Goal: Navigation & Orientation: Go to known website

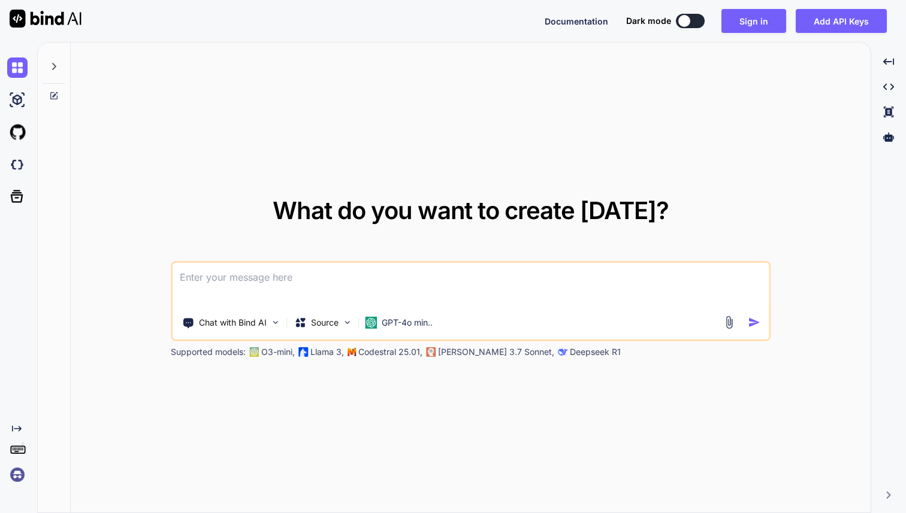
click at [17, 477] on img at bounding box center [17, 475] width 20 height 20
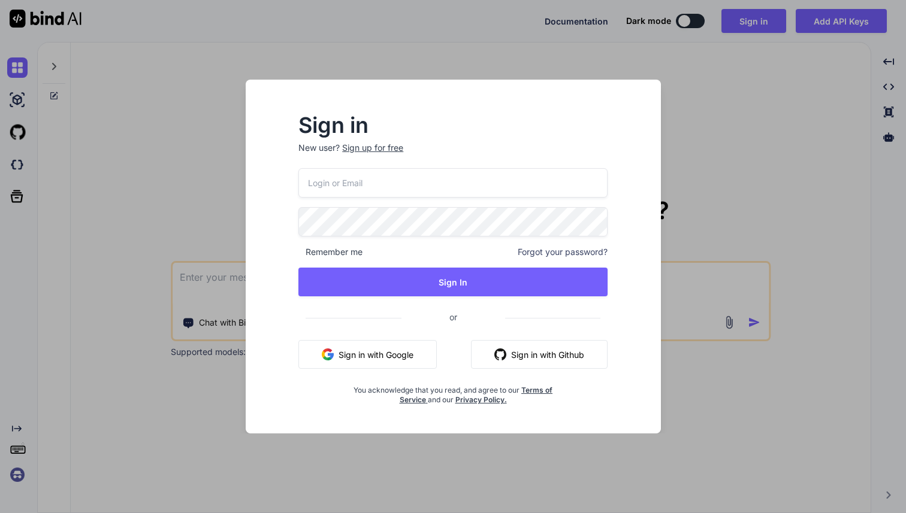
click at [365, 350] on button "Sign in with Google" at bounding box center [367, 354] width 138 height 29
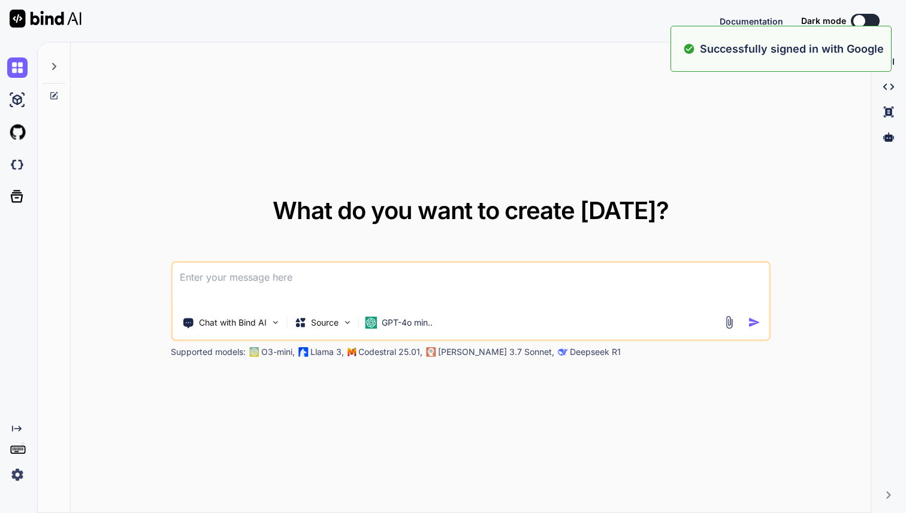
click at [16, 474] on img at bounding box center [17, 475] width 20 height 20
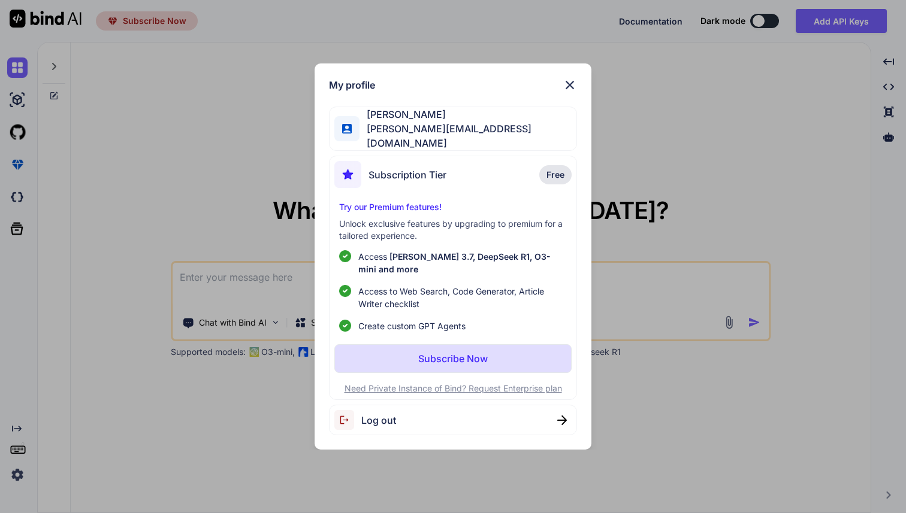
click at [568, 92] on img at bounding box center [569, 85] width 14 height 14
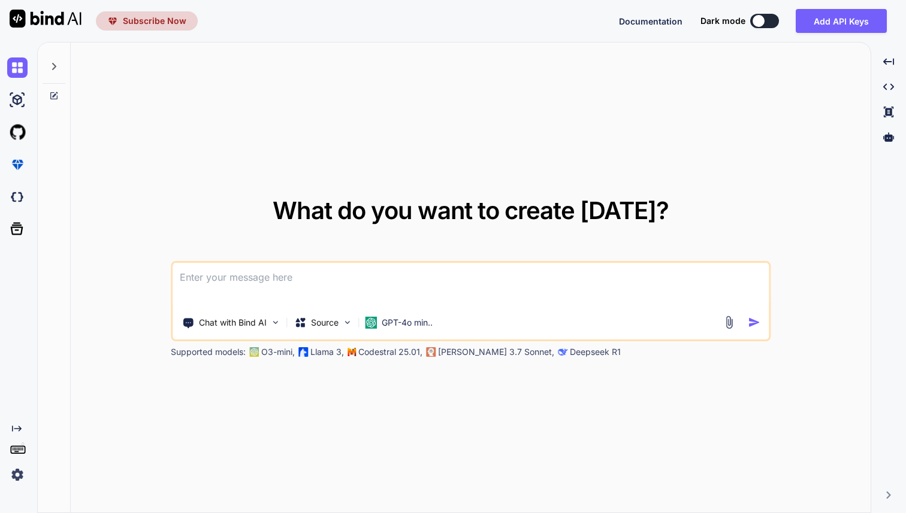
click at [19, 471] on img at bounding box center [17, 475] width 20 height 20
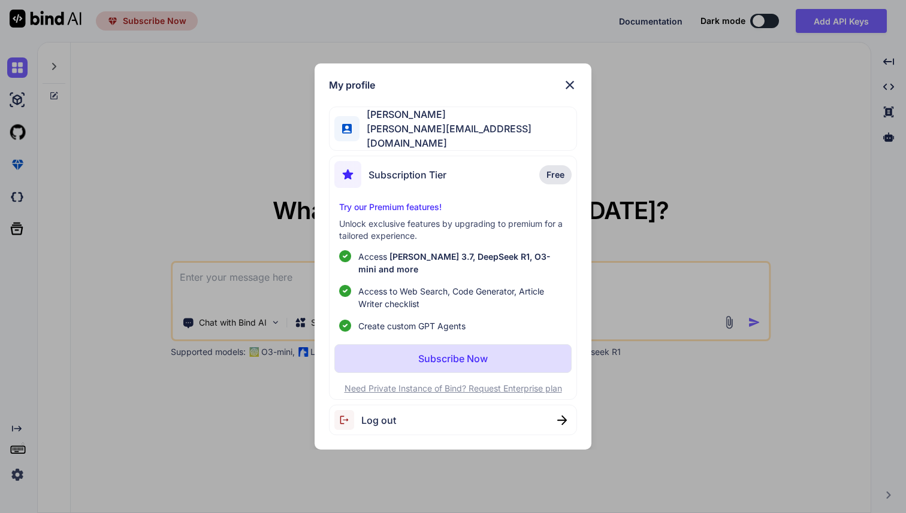
click at [433, 354] on p "Subscribe Now" at bounding box center [452, 359] width 69 height 14
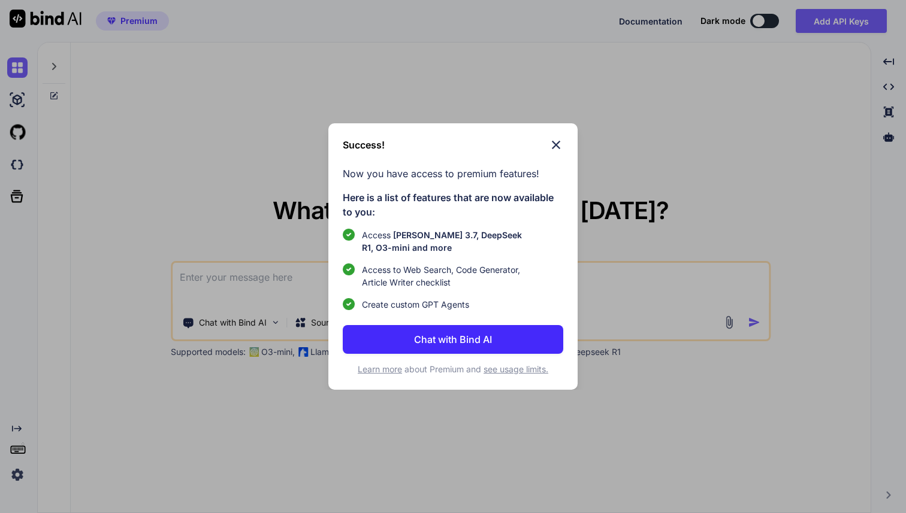
type textarea "x"
click at [556, 144] on img at bounding box center [556, 145] width 14 height 14
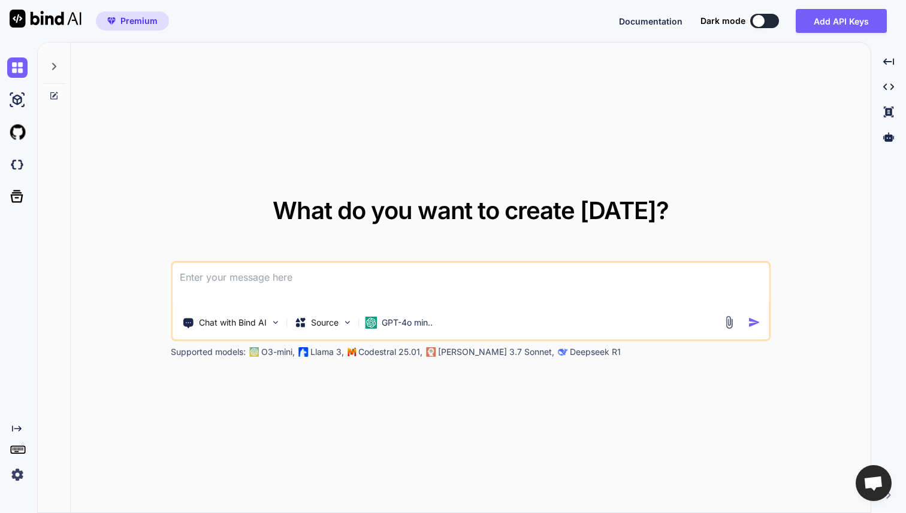
click at [20, 474] on img at bounding box center [17, 475] width 20 height 20
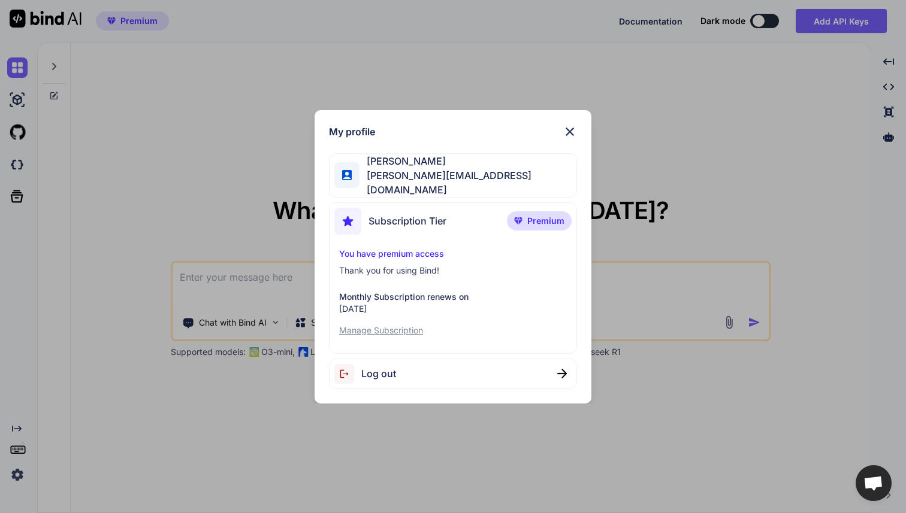
click at [571, 134] on img at bounding box center [569, 132] width 14 height 14
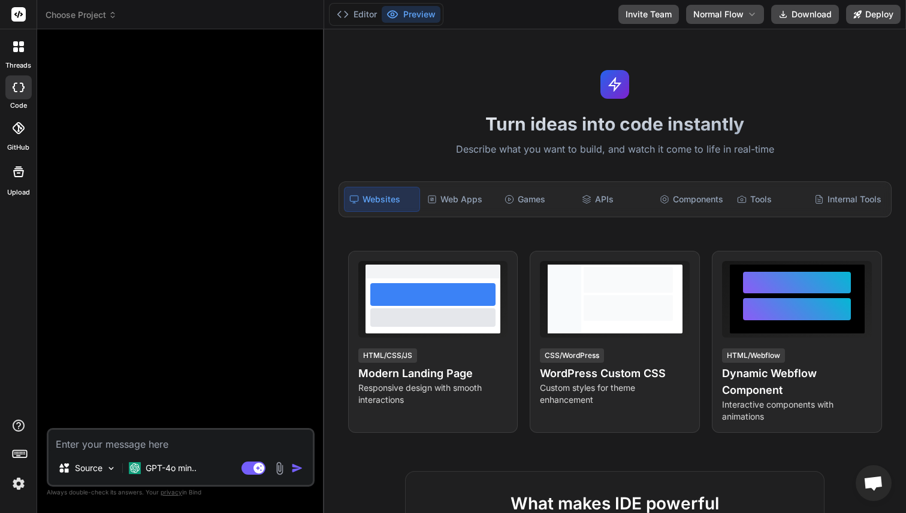
type textarea "x"
click at [365, 17] on button "Editor" at bounding box center [357, 14] width 50 height 17
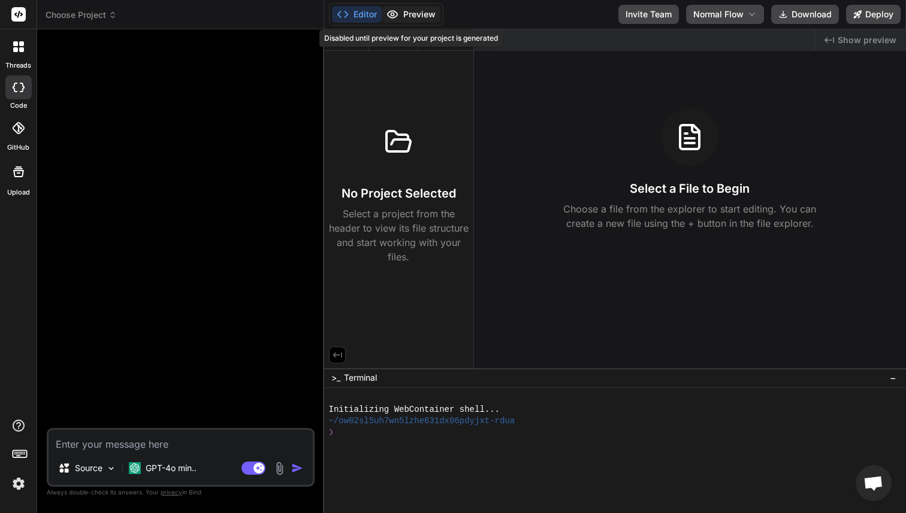
click at [411, 16] on button "Preview" at bounding box center [411, 14] width 59 height 17
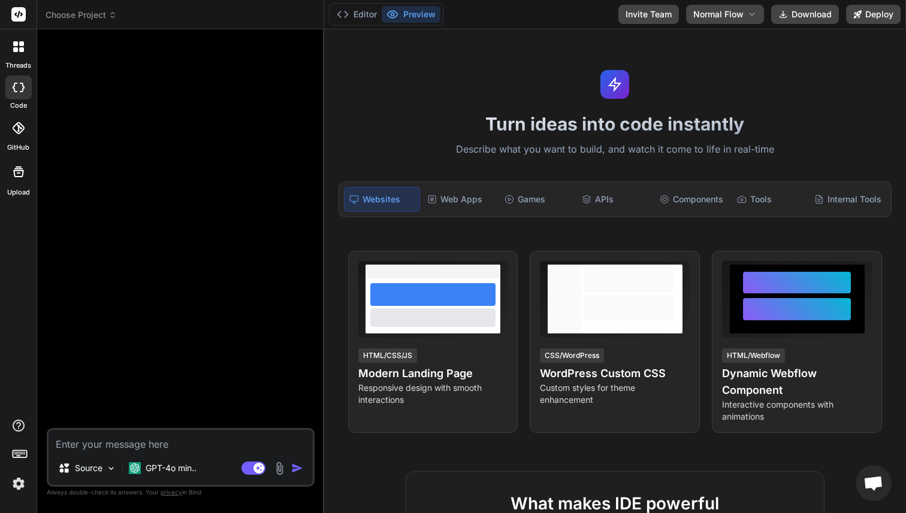
click at [84, 446] on textarea at bounding box center [181, 441] width 264 height 22
paste textarea "make a crm for won and lost deals.kanban style, drag and drop, and create all s…"
type textarea "make a crm for won and lost deals.kanban style, drag and drop, and create all s…"
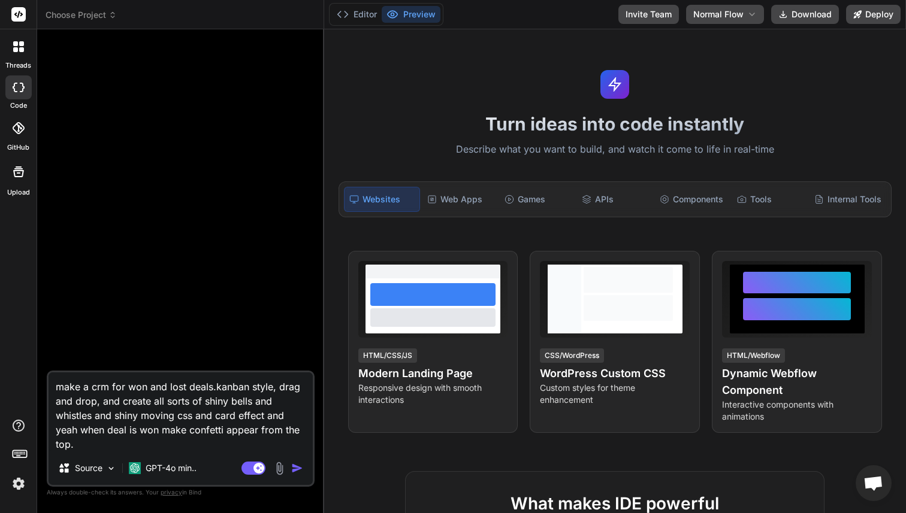
type textarea "x"
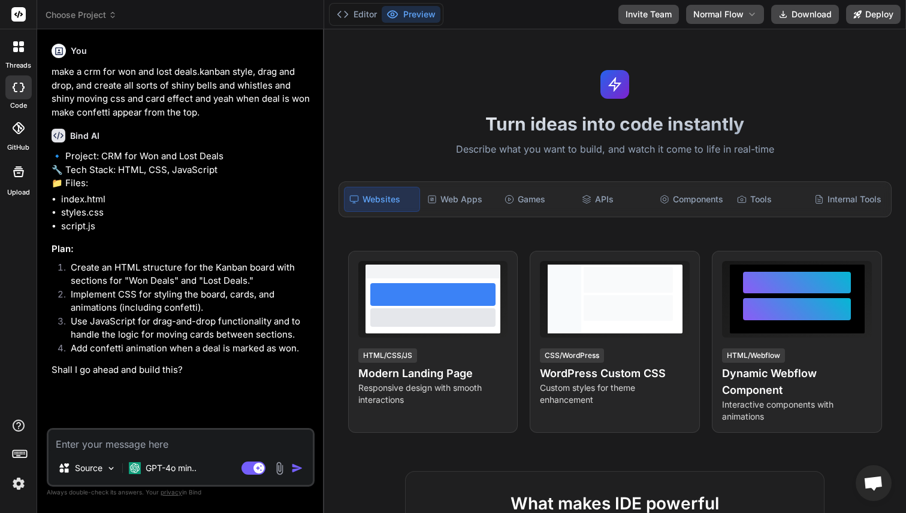
type textarea "x"
type textarea "u"
type textarea "x"
type textarea "us"
type textarea "x"
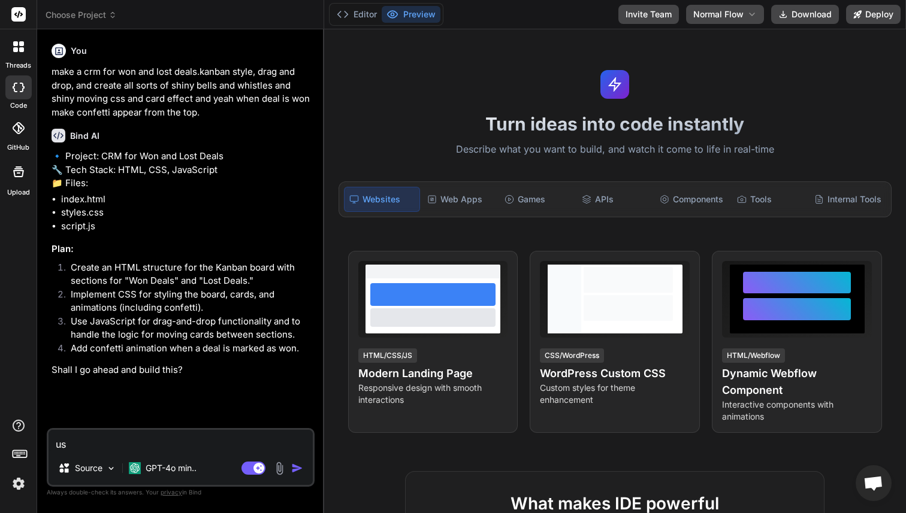
type textarea "use"
type textarea "x"
type textarea "use"
type textarea "x"
type textarea "use r"
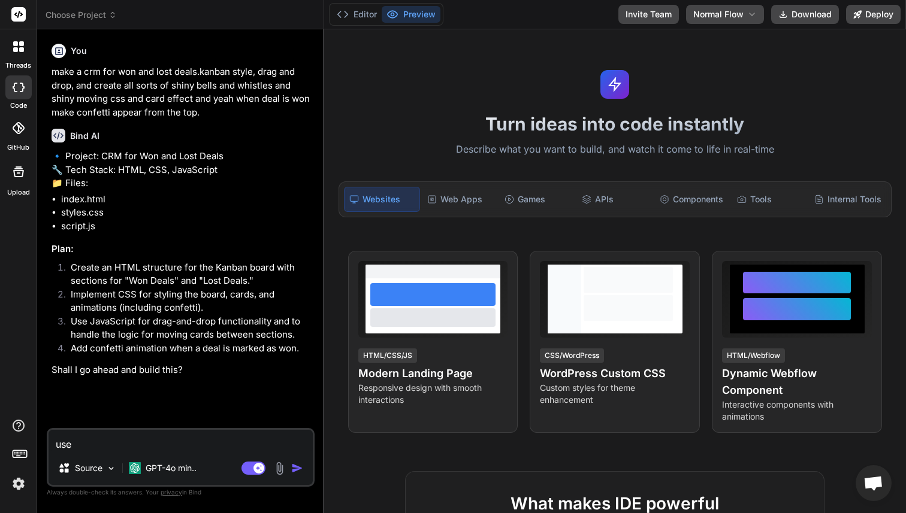
type textarea "x"
type textarea "use re"
type textarea "x"
type textarea "use rea"
type textarea "x"
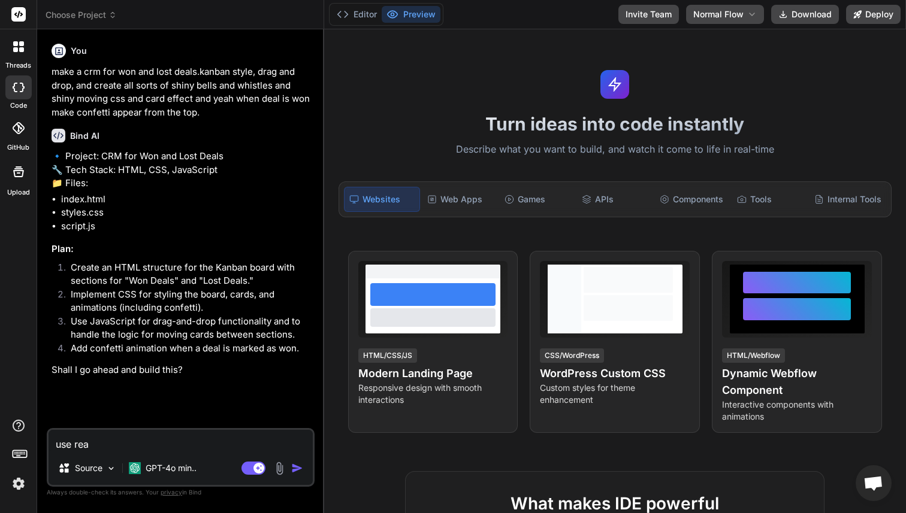
type textarea "use reac"
type textarea "x"
type textarea "use react"
type textarea "x"
type textarea "use react"
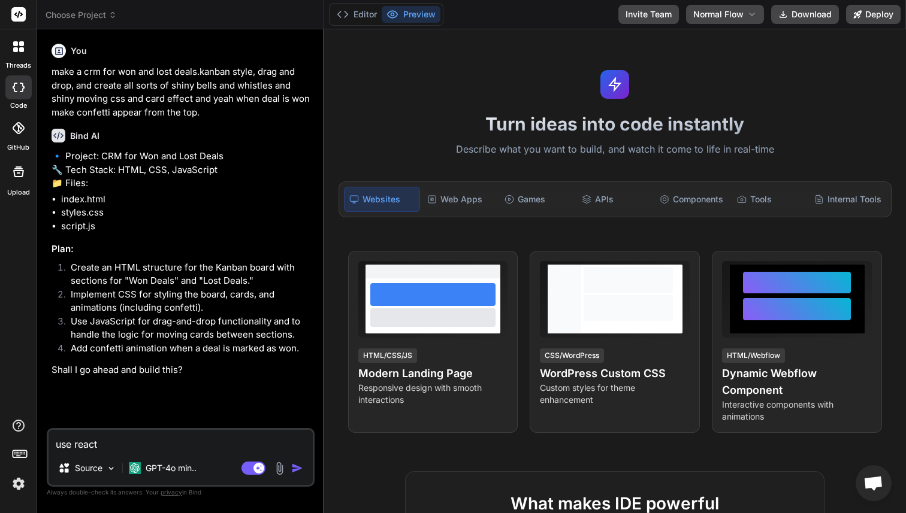
type textarea "x"
type textarea "use react a"
type textarea "x"
type textarea "use react an"
type textarea "x"
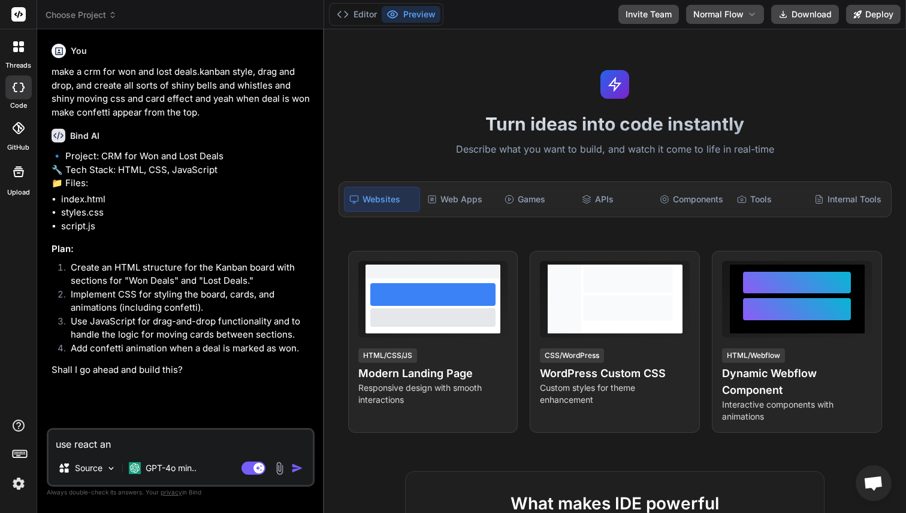
type textarea "use react and"
type textarea "x"
type textarea "use react and"
type textarea "x"
type textarea "use react and g"
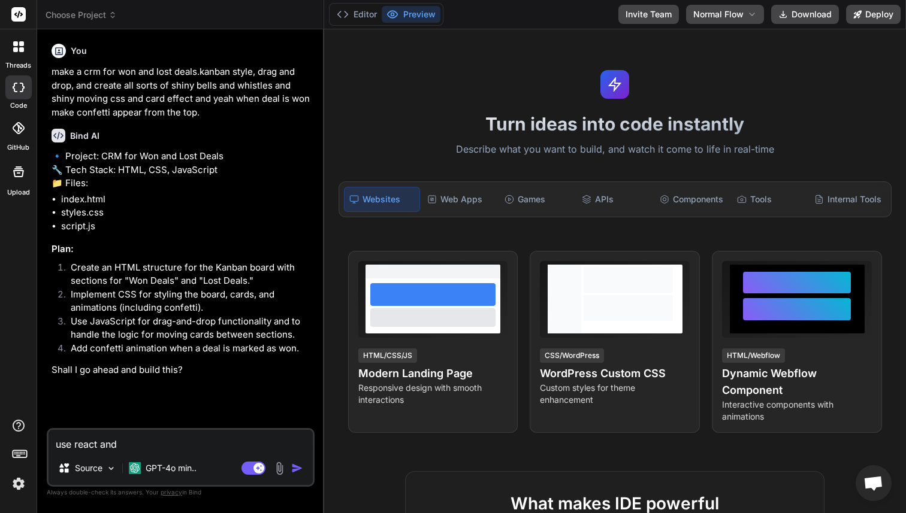
type textarea "x"
type textarea "use react and go"
type textarea "x"
type textarea "use react and go"
type textarea "x"
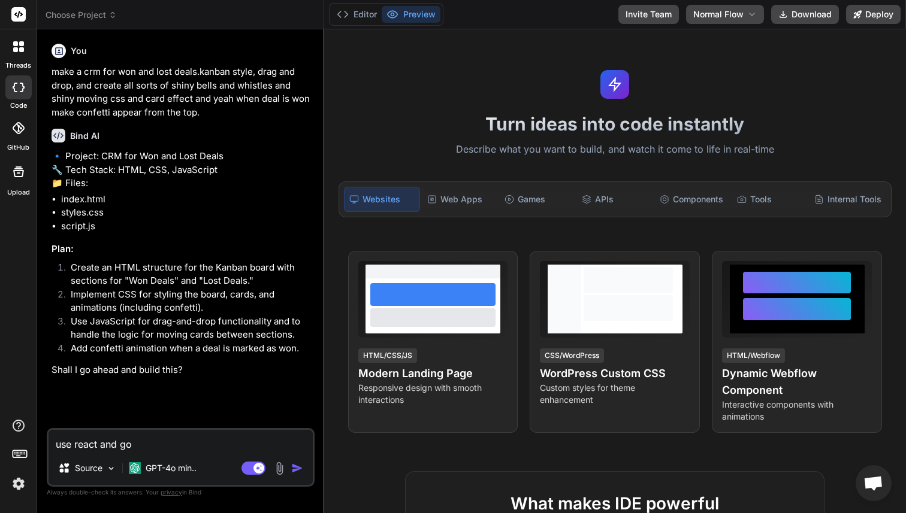
type textarea "use react and go a"
type textarea "x"
type textarea "use react and go ae"
type textarea "x"
type textarea "use react and go a"
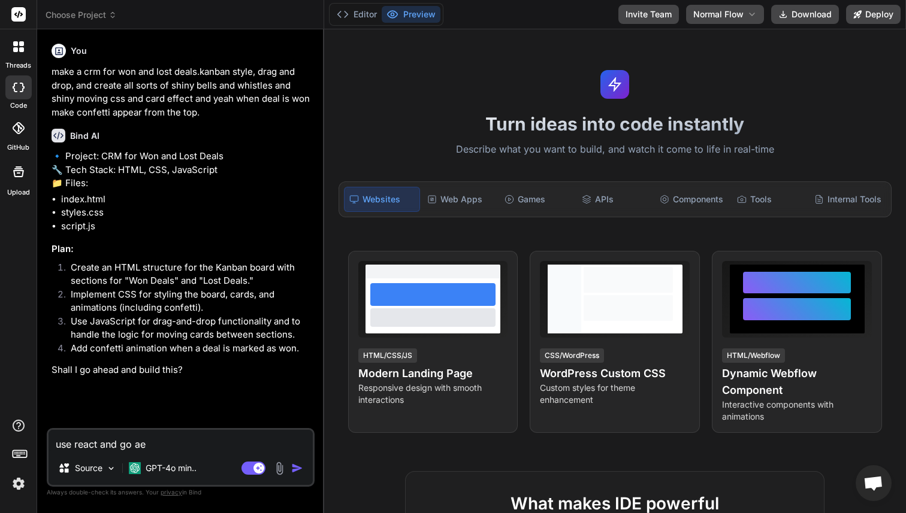
type textarea "x"
type textarea "use react and go ah"
type textarea "x"
type textarea "use react and go ahe"
type textarea "x"
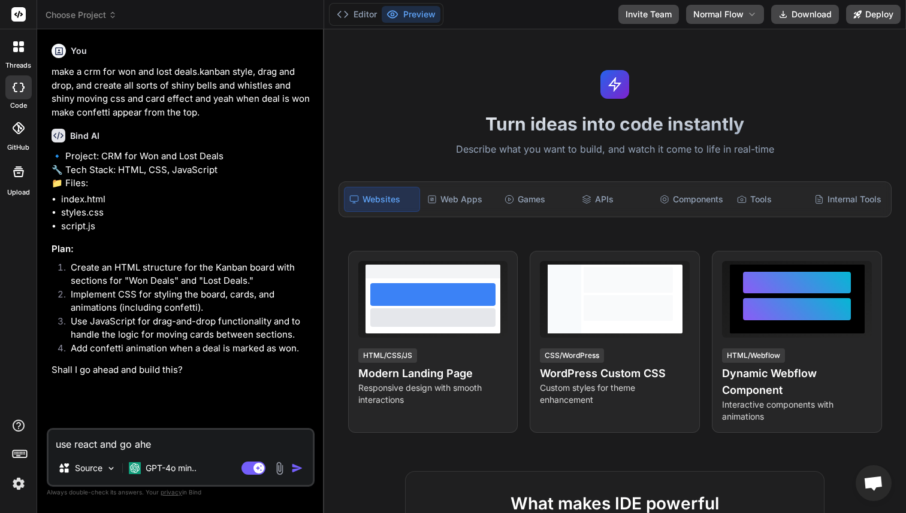
type textarea "use react and go ahea"
type textarea "x"
type textarea "use react and go ahead"
type textarea "x"
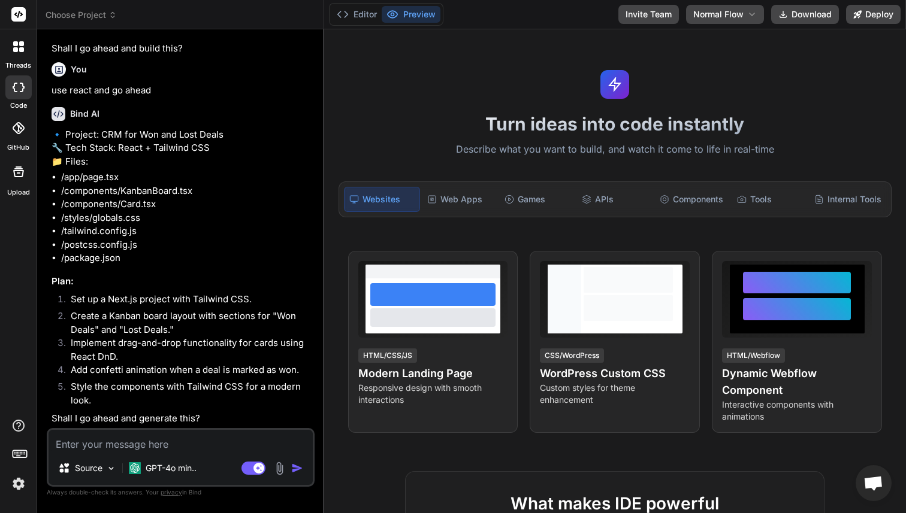
scroll to position [375, 0]
type textarea "x"
type textarea "y"
type textarea "x"
type textarea "ye"
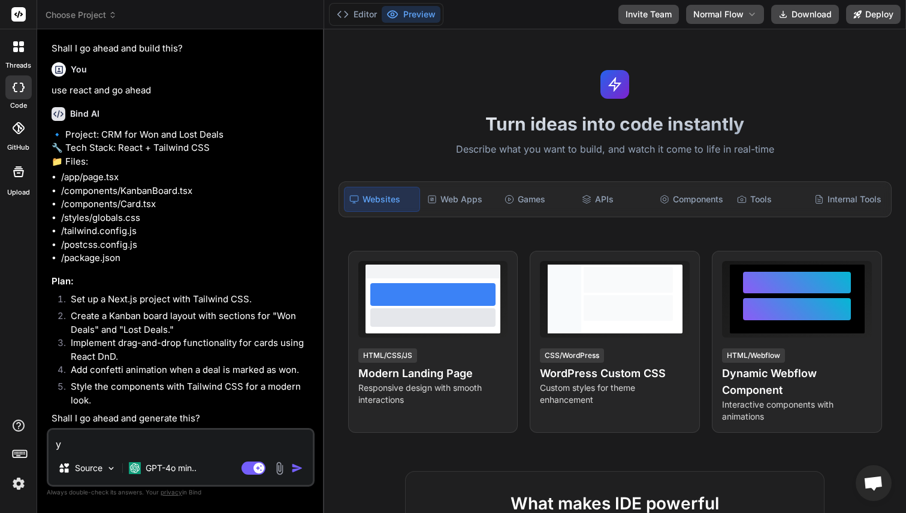
type textarea "x"
type textarea "yes"
type textarea "x"
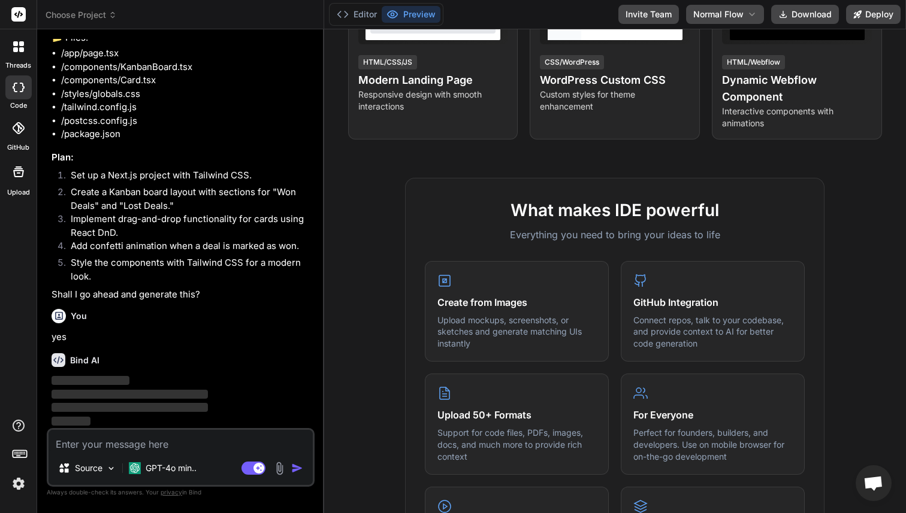
scroll to position [0, 0]
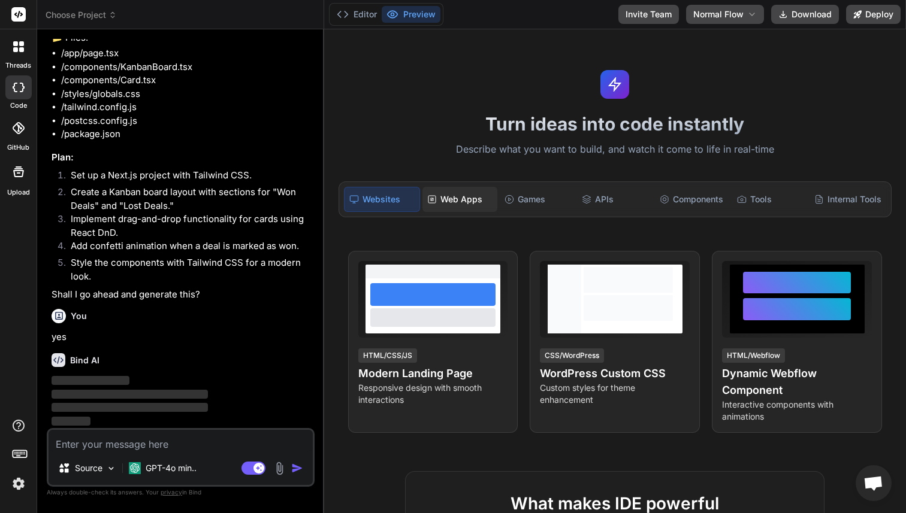
click at [456, 209] on div "Web Apps" at bounding box center [459, 199] width 75 height 25
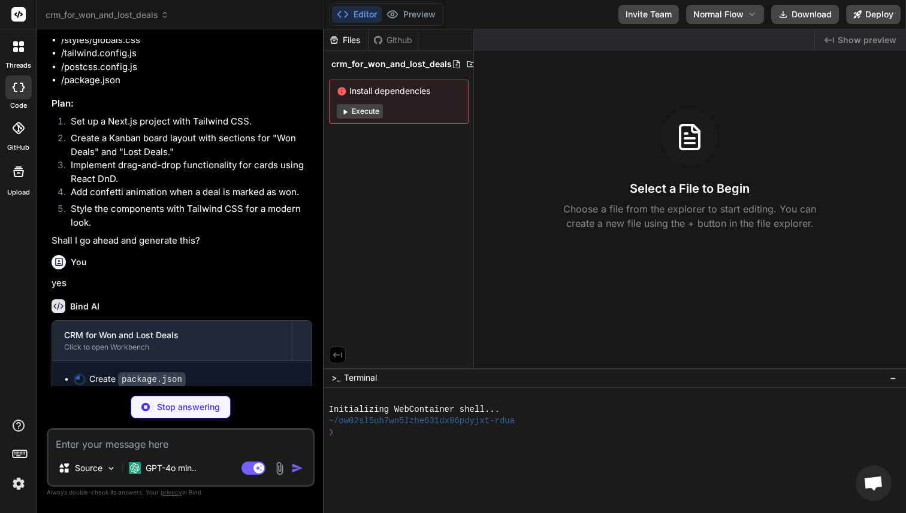
scroll to position [565, 0]
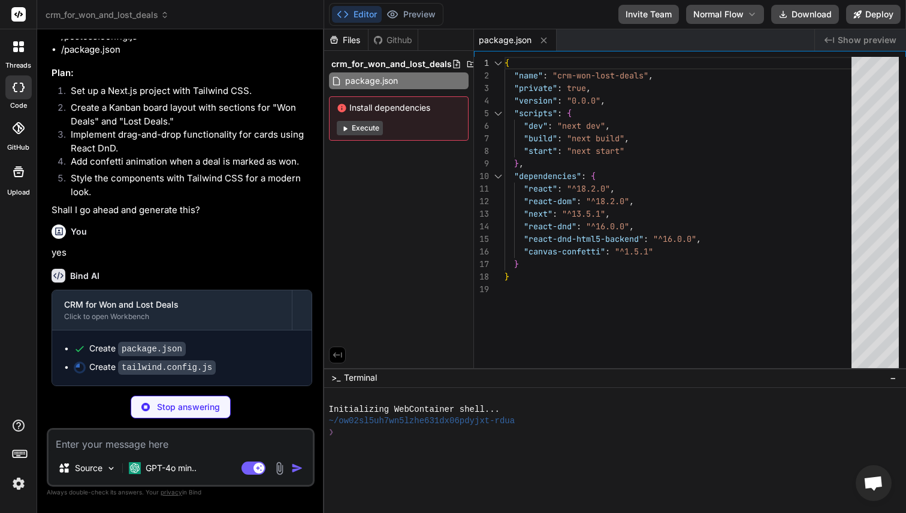
type textarea "x"
type textarea "}"
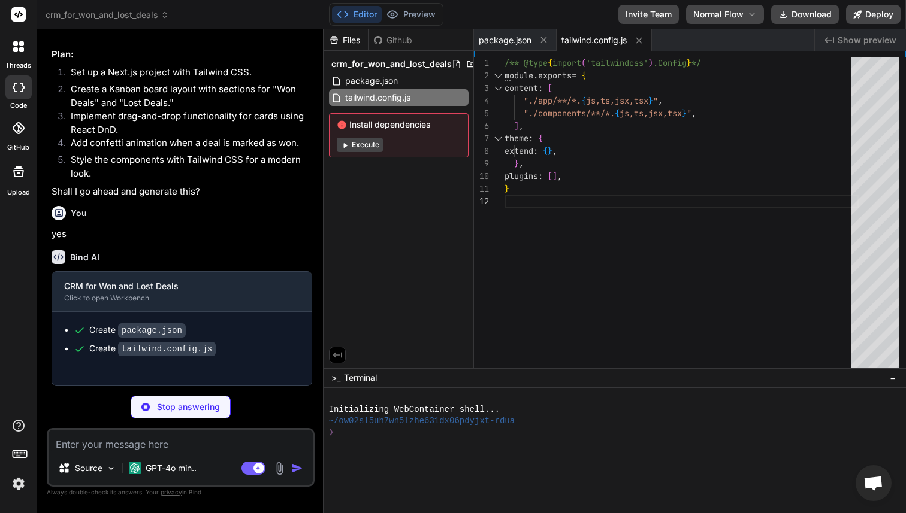
type textarea "x"
type textarea "module.exports = { plugins: { tailwindcss: {}, autoprefixer: {}, }, }"
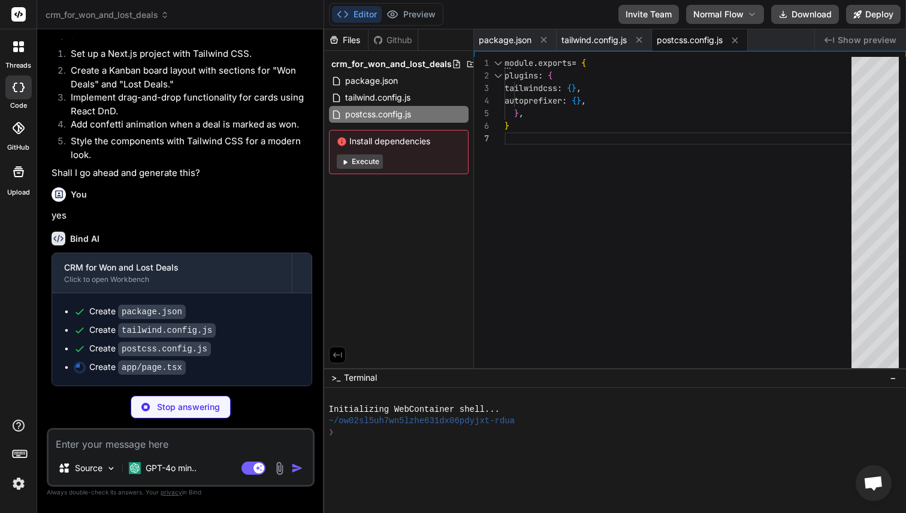
scroll to position [620, 0]
type textarea "x"
type textarea "); }"
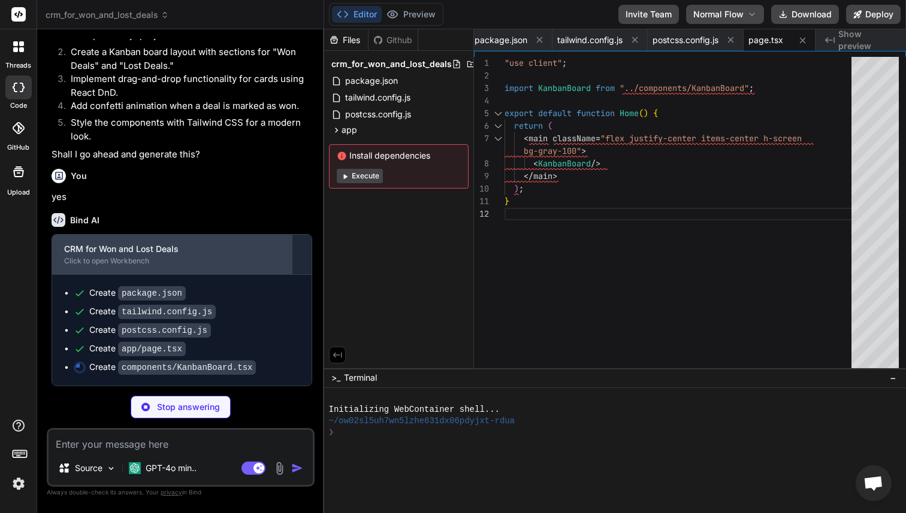
scroll to position [638, 0]
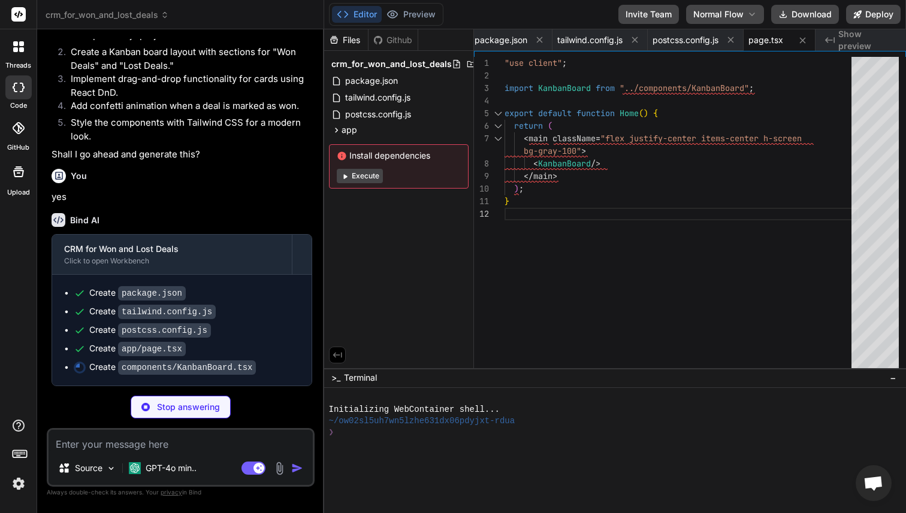
type textarea "x"
type textarea "</div> </div> </DndProvider> ); }; export default KanbanBoard;"
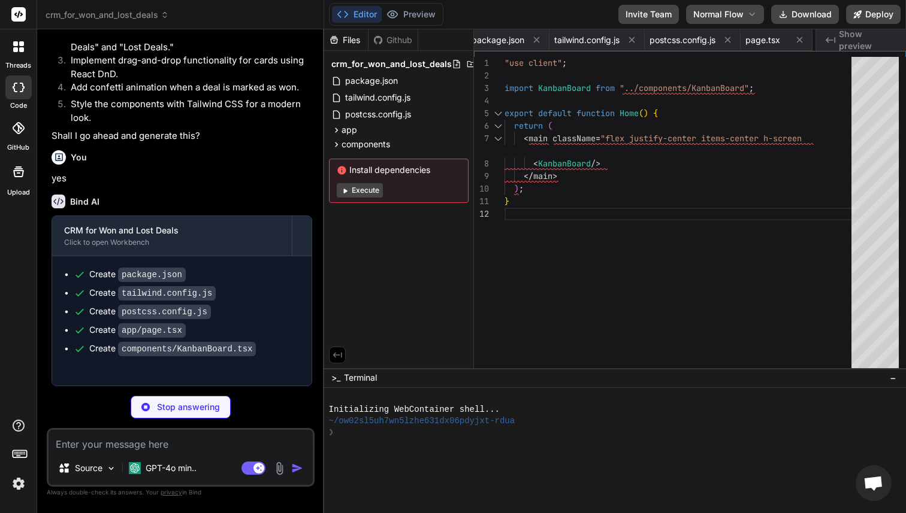
type textarea "x"
type textarea "</div> ); }; export default Card;"
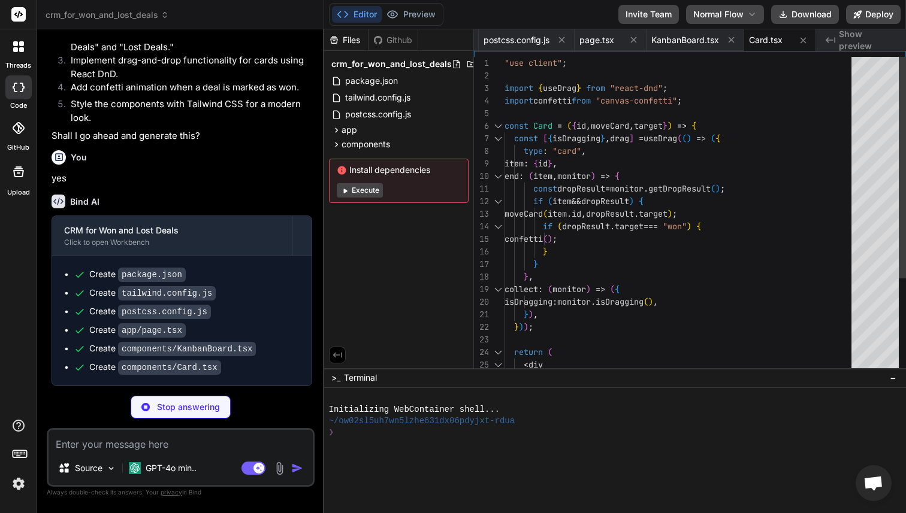
type textarea "x"
type textarea "@tailwind base; @tailwind components; @tailwind utilities; body { font-family: …"
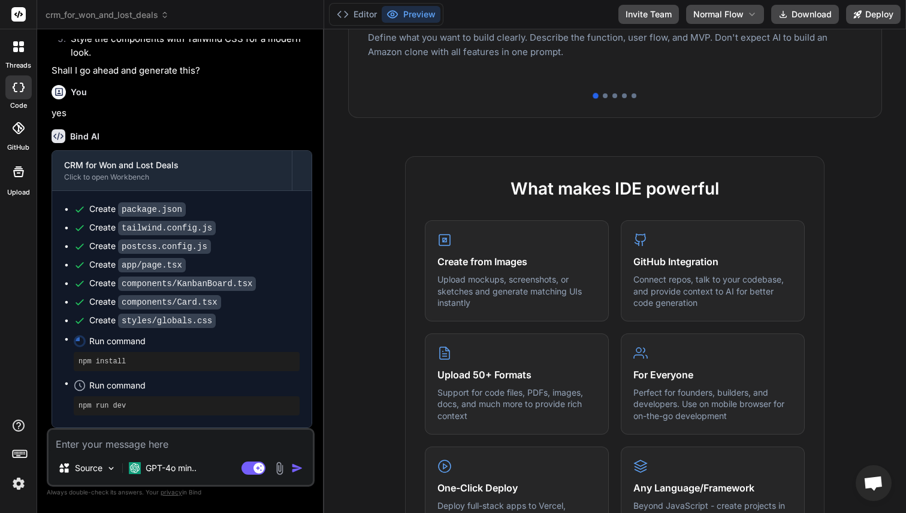
scroll to position [0, 0]
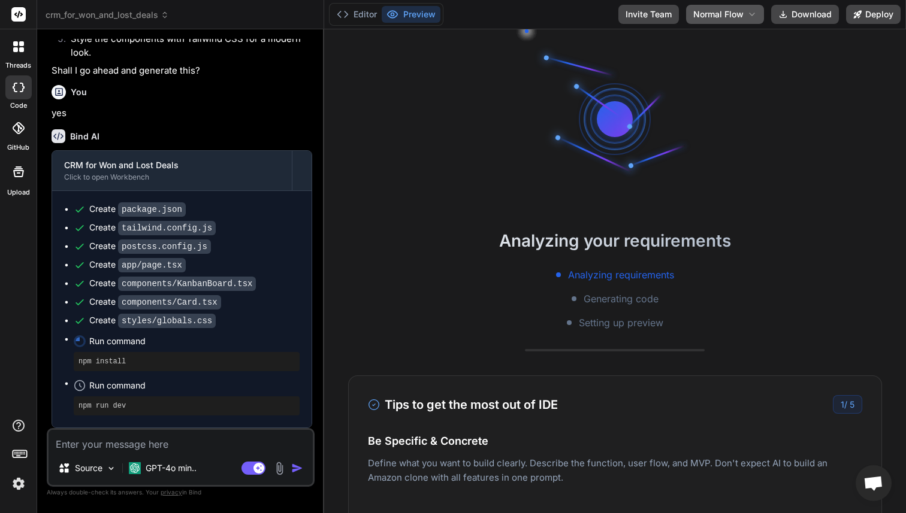
click at [743, 14] on span "Normal Flow" at bounding box center [718, 14] width 50 height 12
click at [737, 122] on div "Analyzing your requirements Analyzing requirements Generating code Setting up p…" at bounding box center [615, 271] width 582 height 484
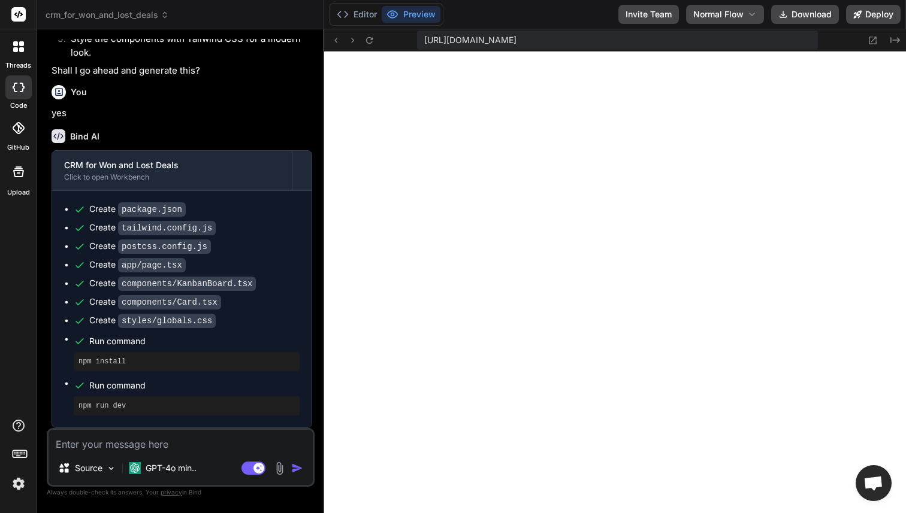
scroll to position [375, 0]
type textarea "x"
click at [368, 42] on icon at bounding box center [369, 40] width 10 height 10
click at [872, 43] on icon at bounding box center [872, 40] width 10 height 10
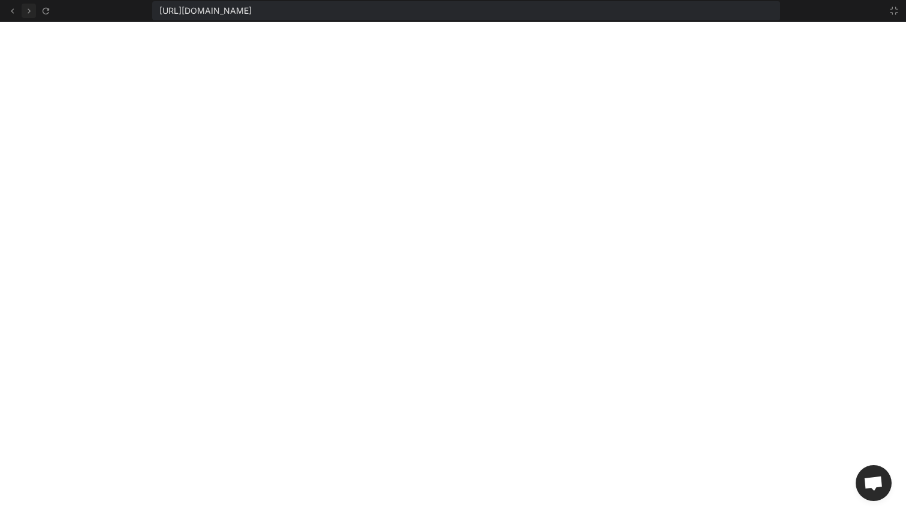
click at [29, 13] on icon at bounding box center [29, 11] width 10 height 10
click at [10, 13] on icon at bounding box center [12, 11] width 10 height 10
click at [890, 11] on icon at bounding box center [894, 11] width 10 height 10
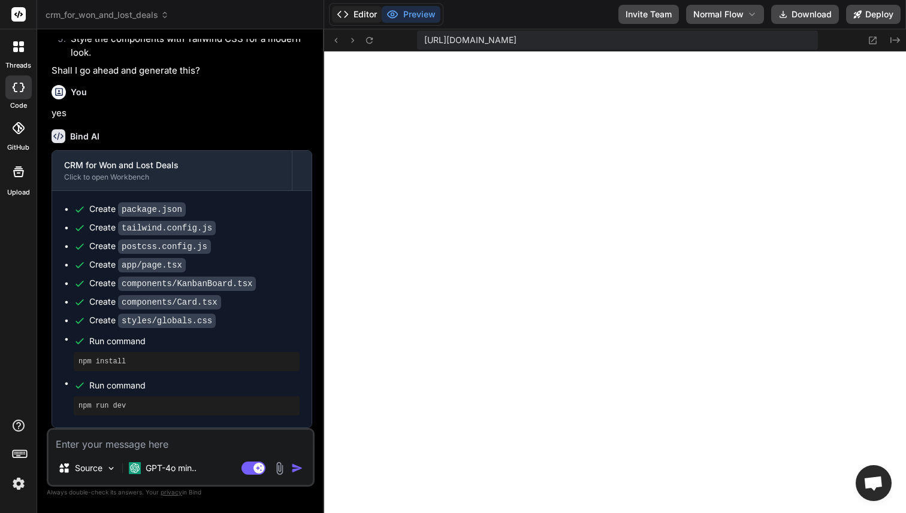
click at [361, 20] on button "Editor" at bounding box center [357, 14] width 50 height 17
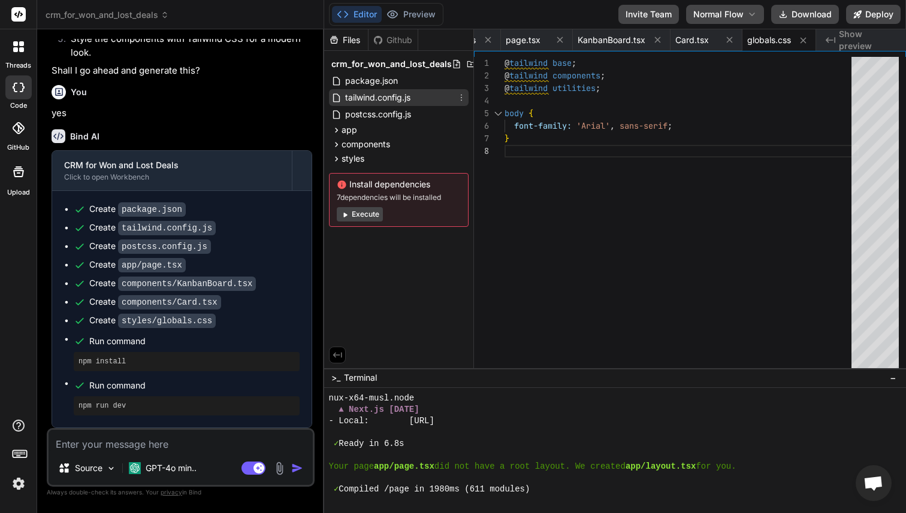
click at [373, 98] on span "tailwind.config.js" at bounding box center [378, 97] width 68 height 14
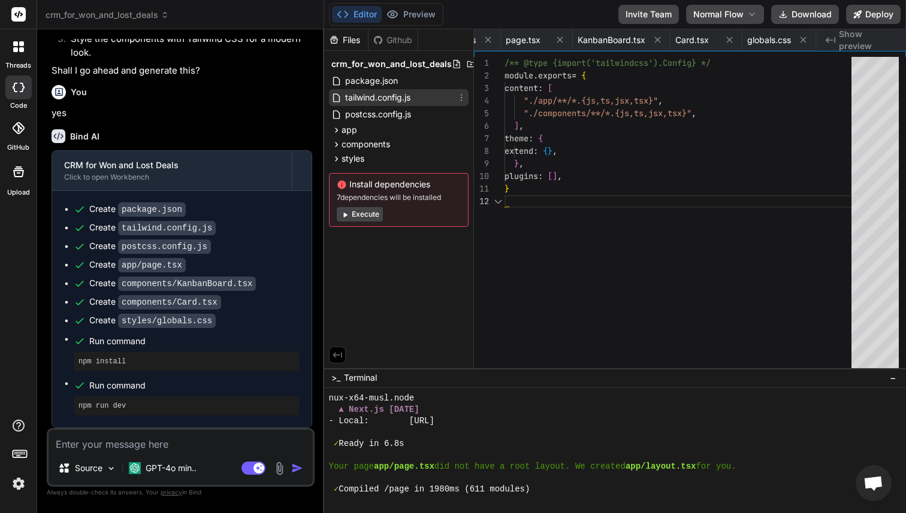
scroll to position [0, 83]
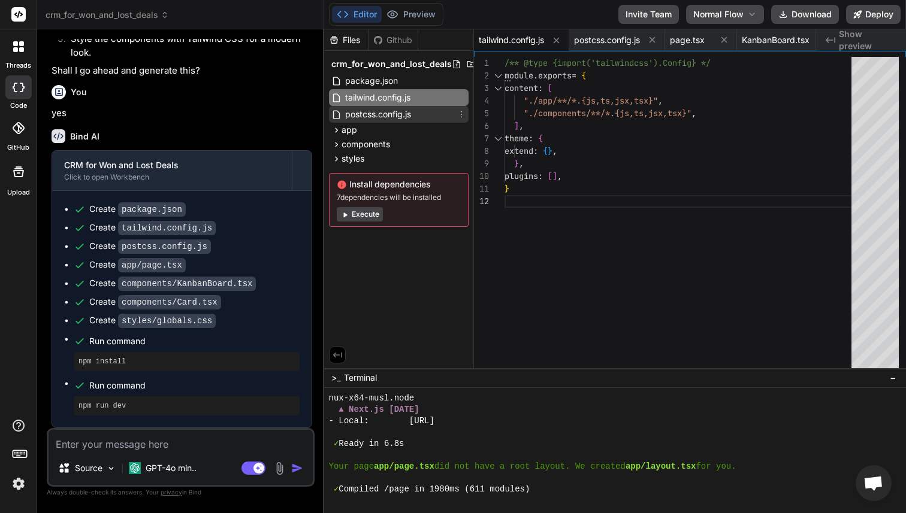
click at [380, 112] on span "postcss.config.js" at bounding box center [378, 114] width 68 height 14
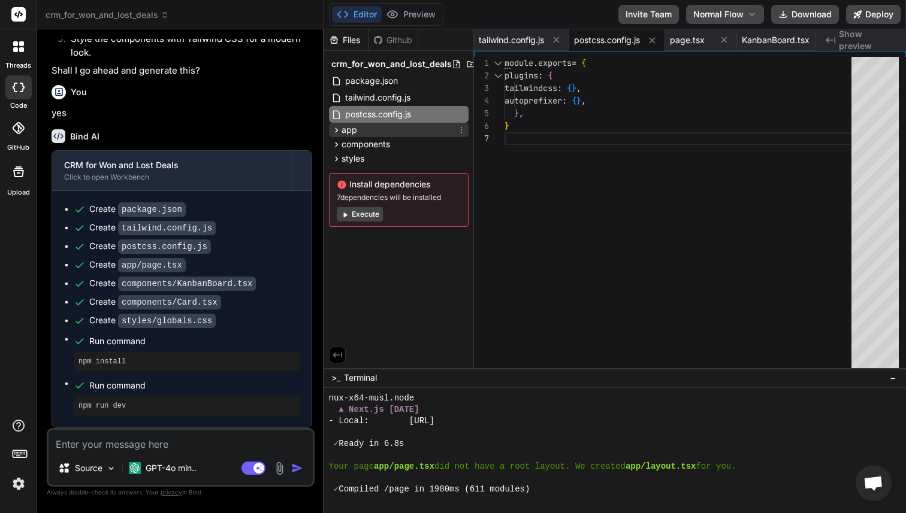
click at [338, 131] on icon at bounding box center [336, 130] width 10 height 10
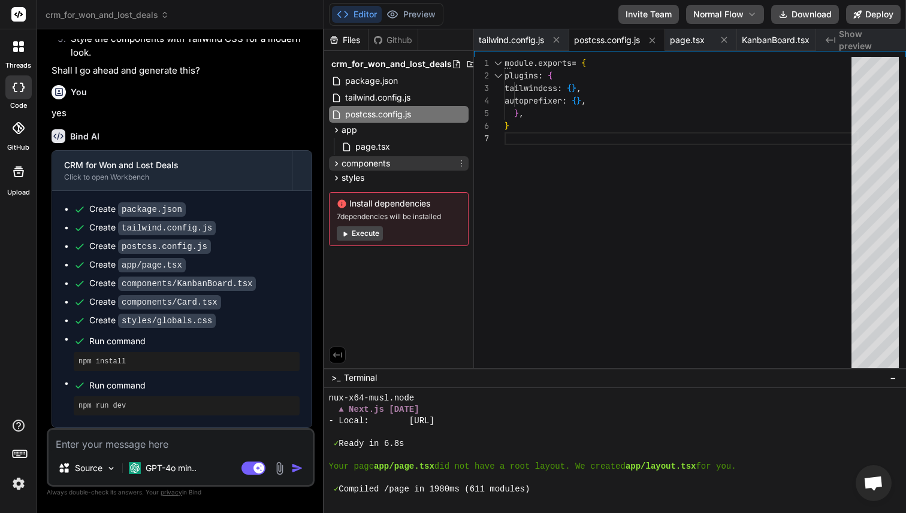
click at [338, 166] on icon at bounding box center [336, 164] width 10 height 10
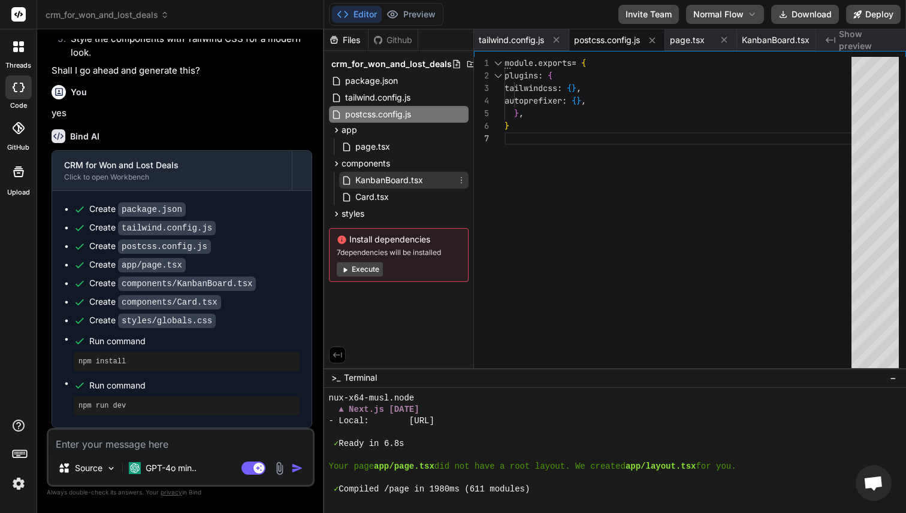
click at [362, 181] on span "KanbanBoard.tsx" at bounding box center [389, 180] width 70 height 14
type textarea "</div> </div> </DndProvider> ); }; export default KanbanBoard;"
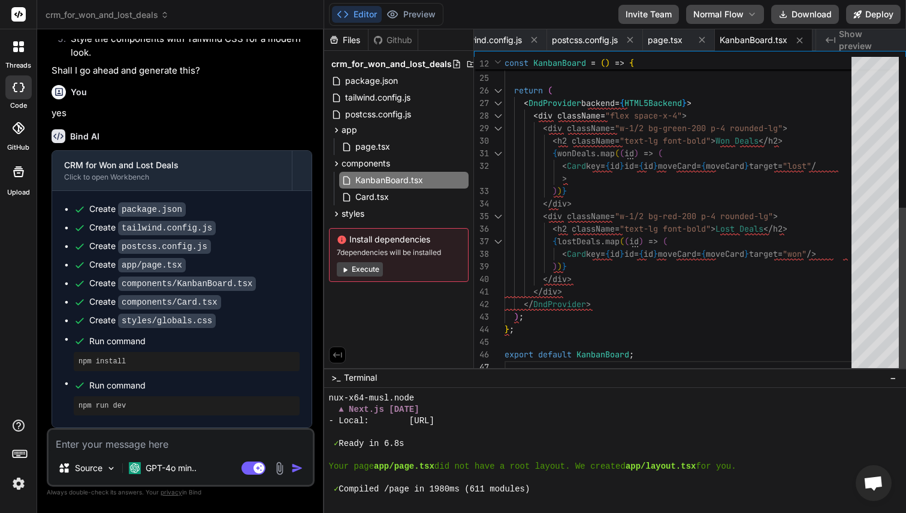
scroll to position [38, 0]
click at [544, 305] on div "} } ; return ( < DndProvider backend = { HTML5Backend } > < div className = "fl…" at bounding box center [681, 72] width 354 height 604
click at [743, 13] on span "Normal Flow" at bounding box center [718, 14] width 50 height 12
click at [709, 66] on button "Agent Flow" at bounding box center [724, 60] width 77 height 22
type textarea "x"
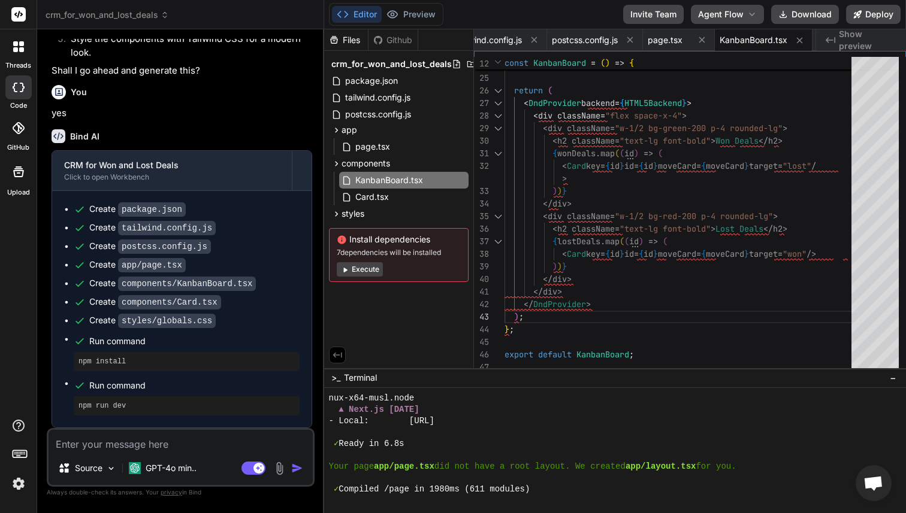
click at [117, 445] on textarea at bounding box center [181, 441] width 264 height 22
paste textarea "make a crm for won and lost deals.kanban style, drag and drop, and create all s…"
type textarea "make a crm for won and lost deals.kanban style, drag and drop, and create all s…"
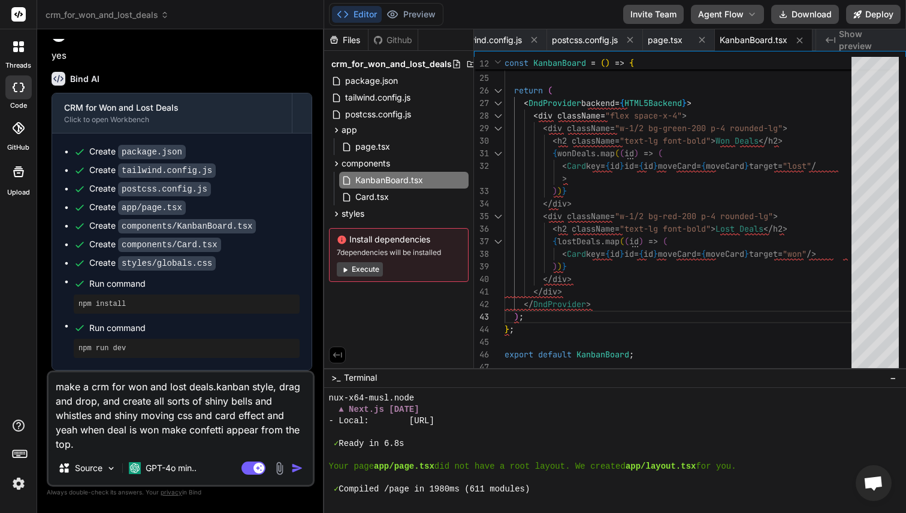
type textarea "x"
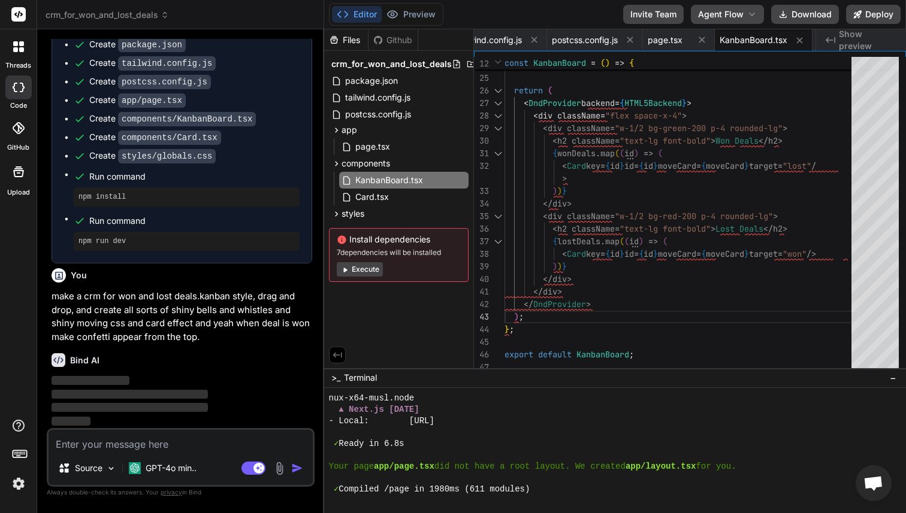
scroll to position [886, 0]
click at [533, 41] on icon at bounding box center [534, 40] width 10 height 10
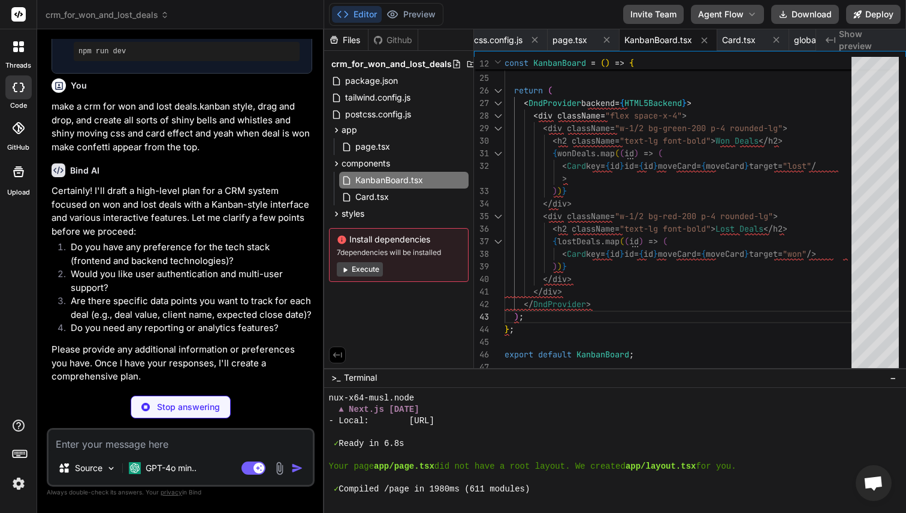
scroll to position [1034, 0]
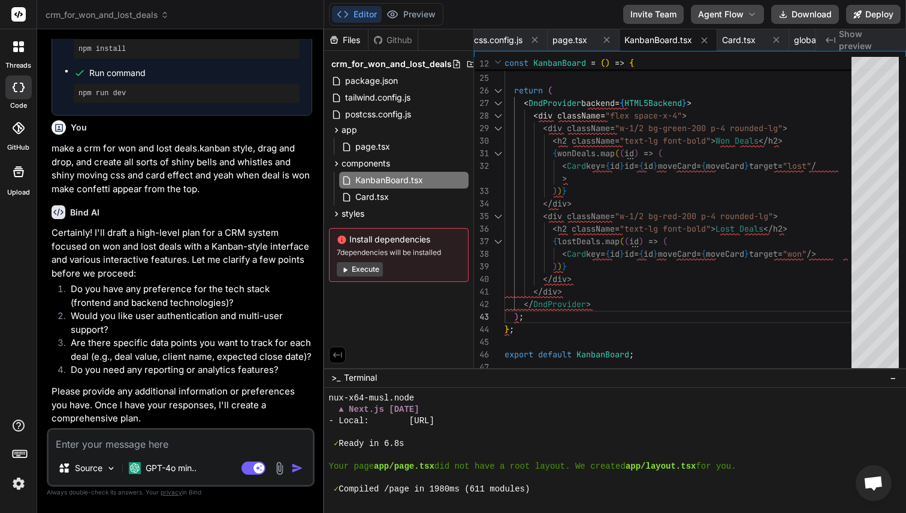
type textarea "x"
click at [132, 448] on textarea at bounding box center [181, 441] width 264 height 22
type textarea "p"
type textarea "x"
type textarea "pl"
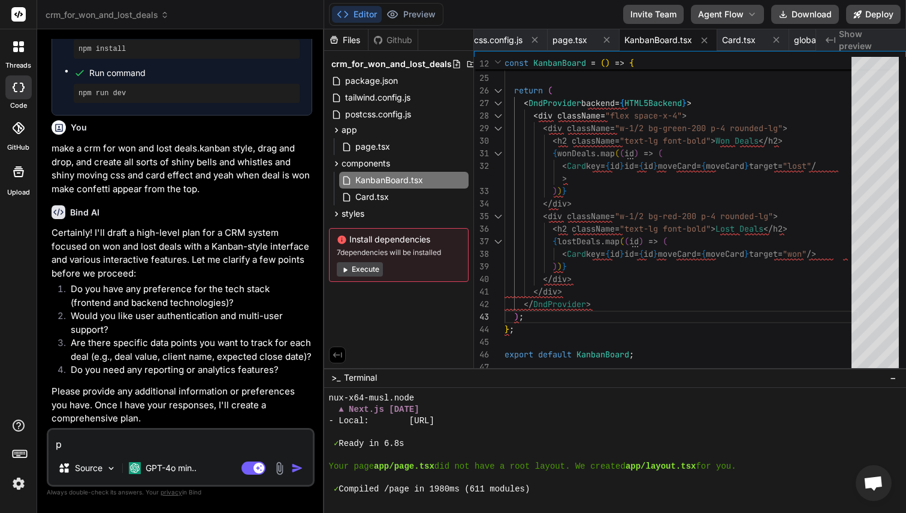
type textarea "x"
type textarea "ple"
type textarea "x"
type textarea "plea"
type textarea "x"
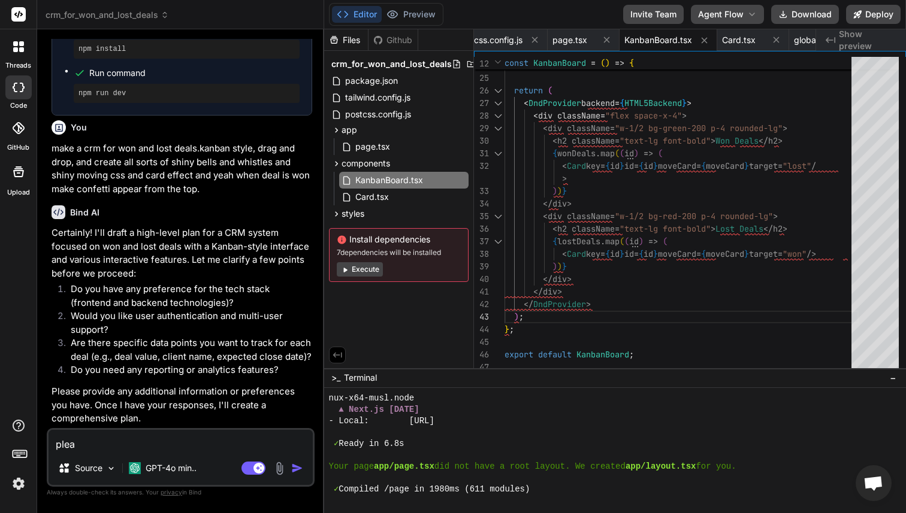
type textarea "pleas"
type textarea "x"
type textarea "please"
type textarea "x"
type textarea "please"
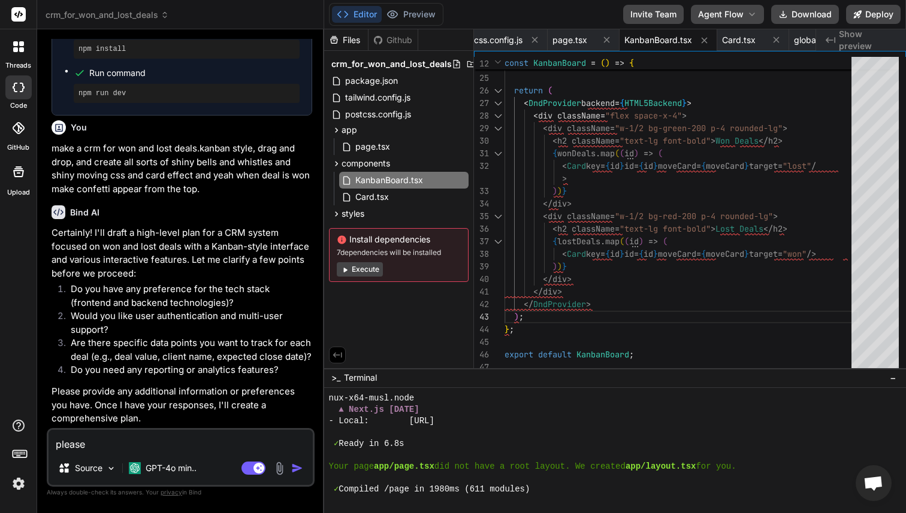
type textarea "x"
type textarea "please g"
type textarea "x"
type textarea "please go"
type textarea "x"
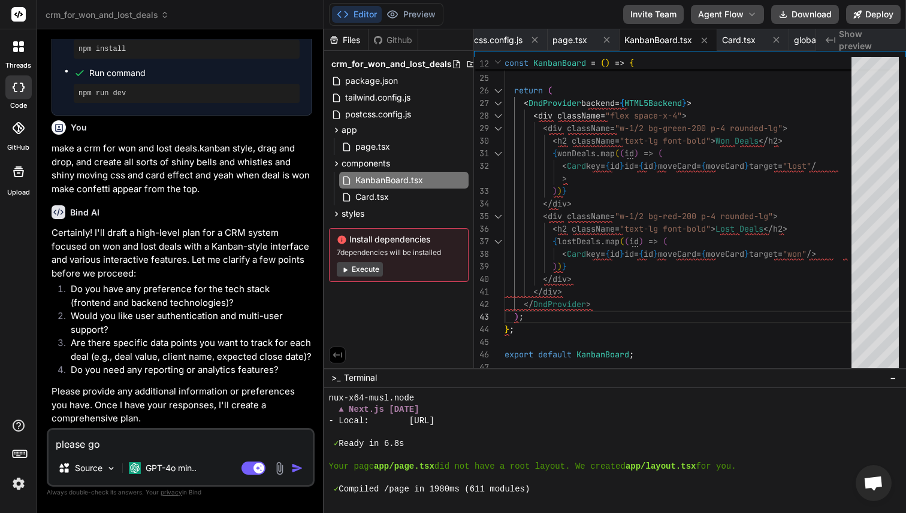
type textarea "please go"
type textarea "x"
type textarea "please go a"
type textarea "x"
type textarea "please go ag"
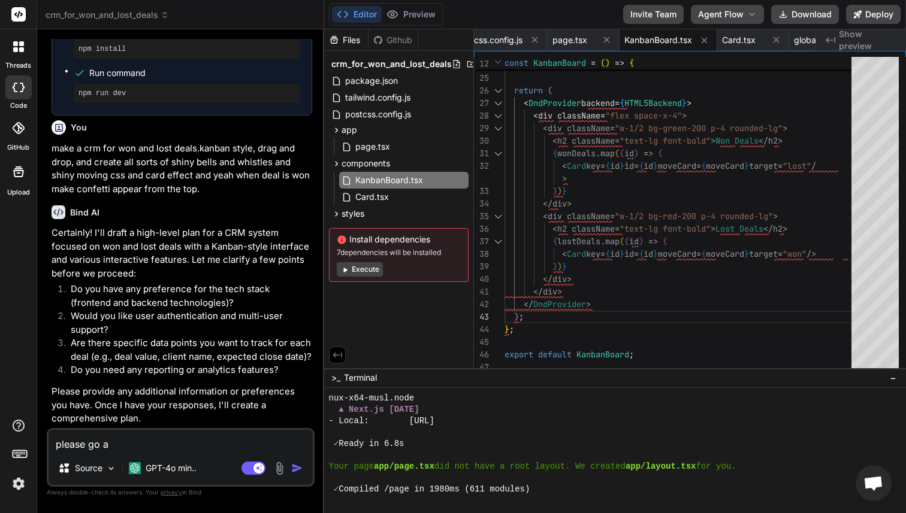
type textarea "x"
type textarea "please go a"
type textarea "x"
type textarea "please go ah"
type textarea "x"
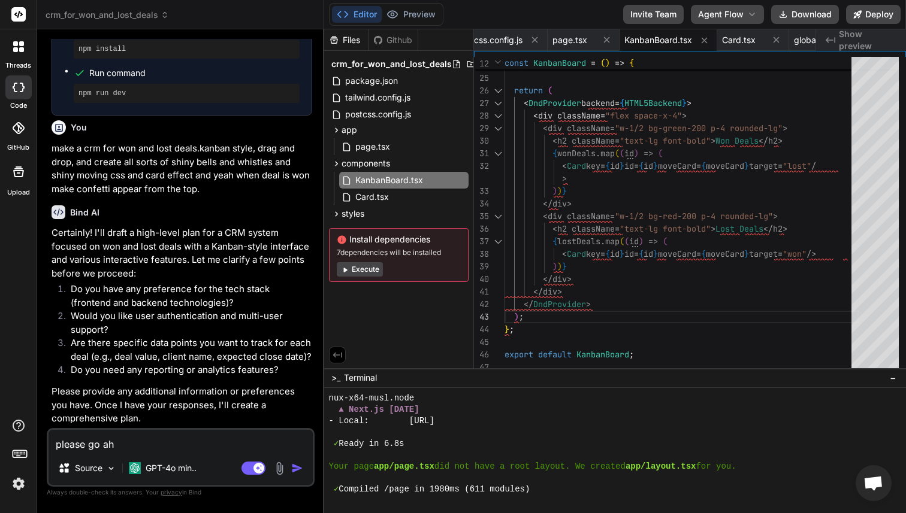
type textarea "please go ahe"
type textarea "x"
type textarea "please go ahea"
type textarea "x"
type textarea "please go ahead"
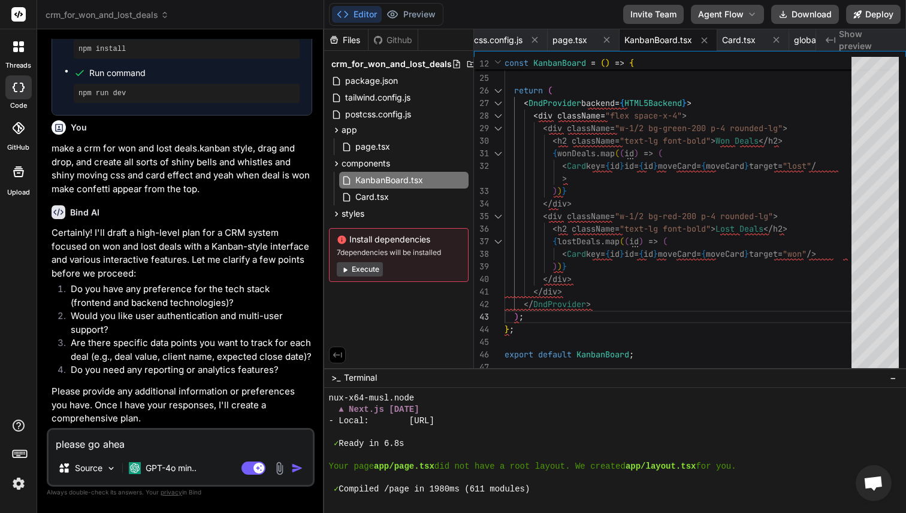
type textarea "x"
type textarea "please go ahead"
type textarea "x"
type textarea "please go ahead a"
type textarea "x"
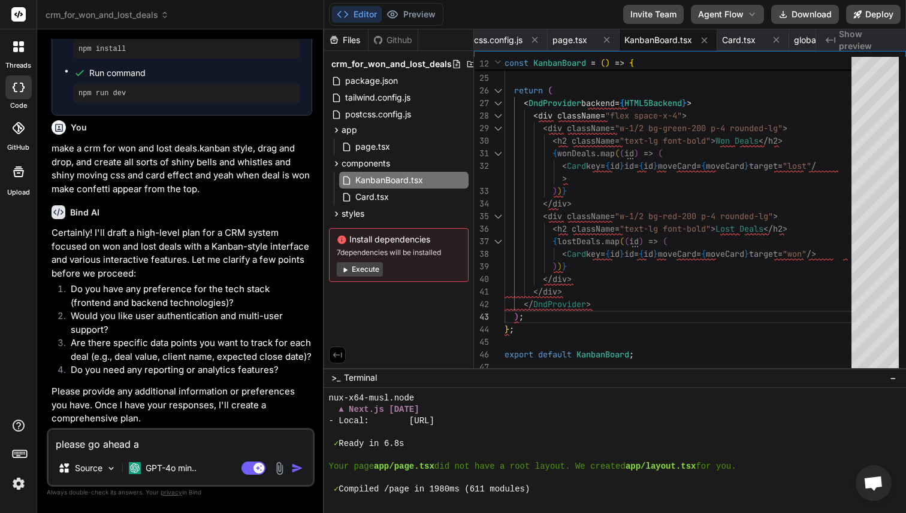
type textarea "please go ahead as"
type textarea "x"
type textarea "please go ahead as"
type textarea "x"
type textarea "please go ahead as i"
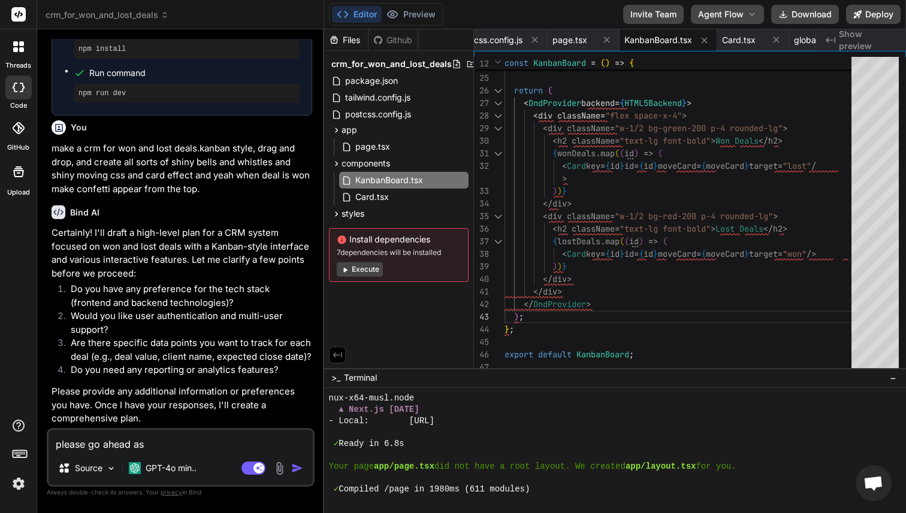
type textarea "x"
type textarea "please go ahead as it"
type textarea "x"
type textarea "please go ahead as it"
type textarea "x"
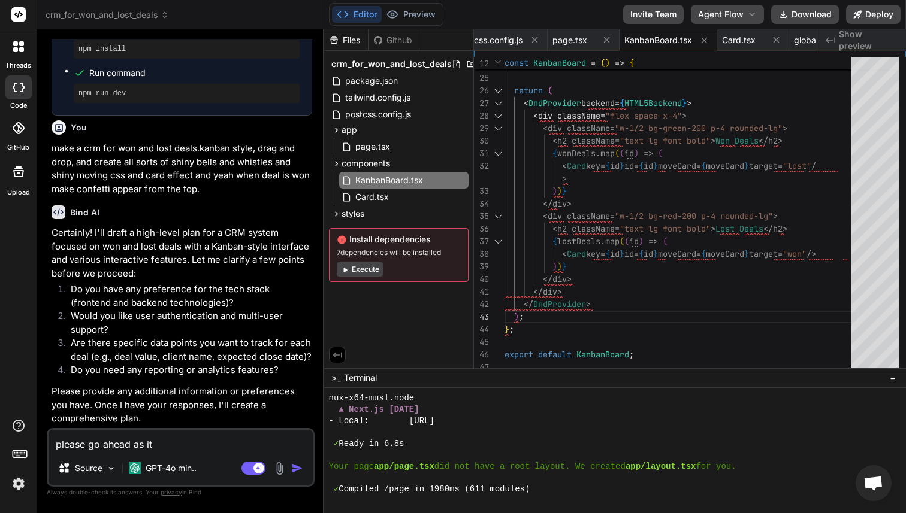
type textarea "please go ahead as it i"
type textarea "x"
type textarea "please go ahead as it is"
type textarea "x"
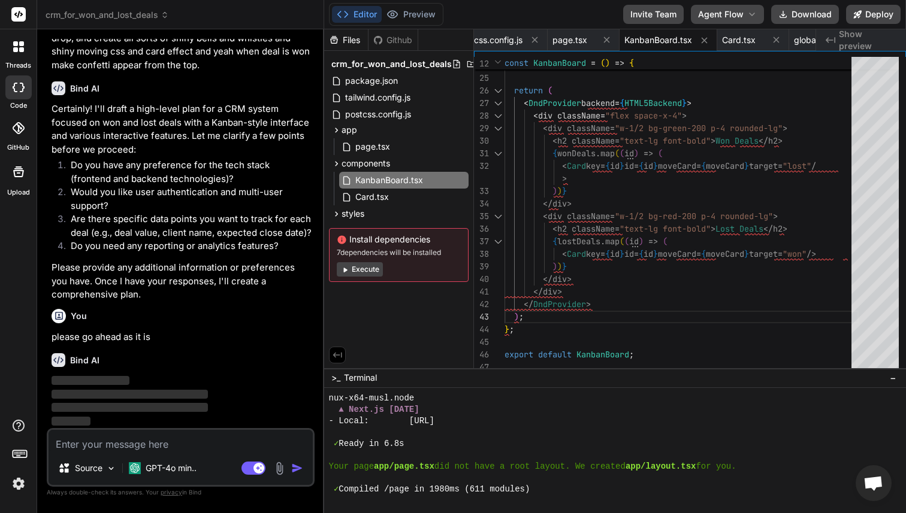
scroll to position [1158, 0]
click at [415, 14] on button "Preview" at bounding box center [411, 14] width 59 height 17
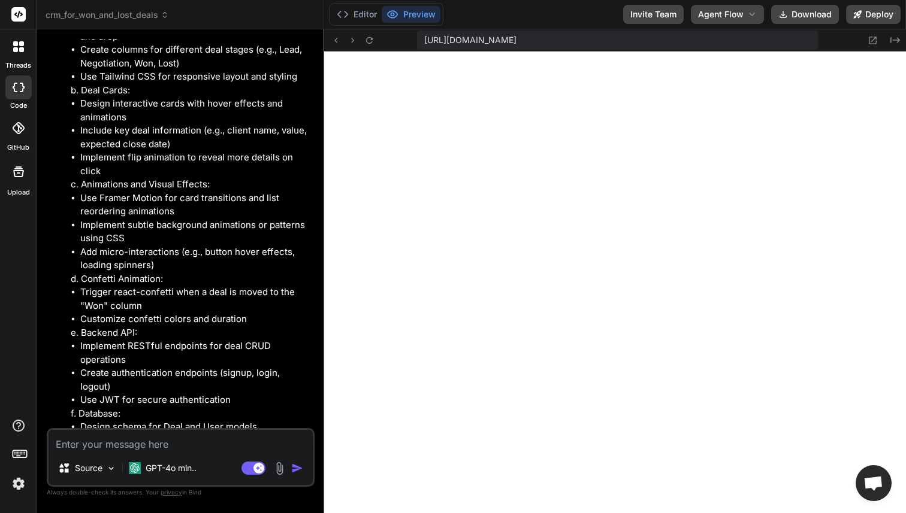
scroll to position [2434, 0]
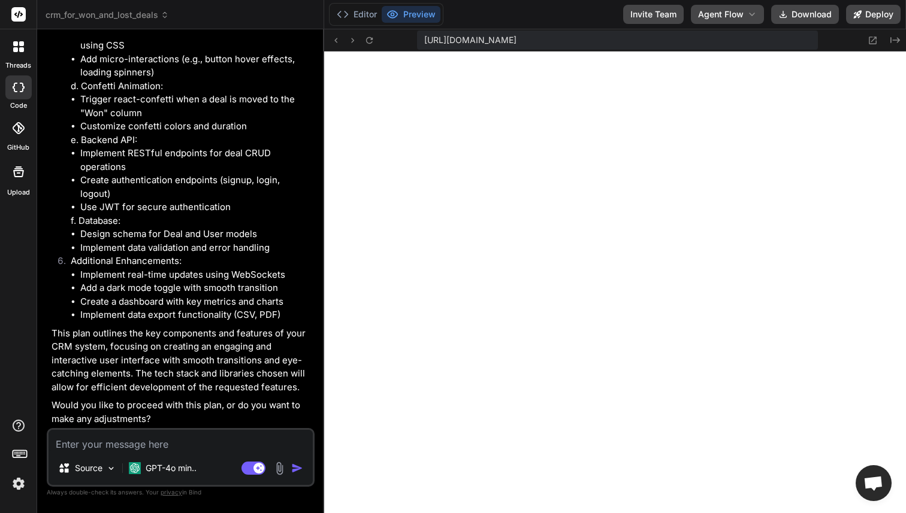
type textarea "x"
click at [148, 444] on textarea at bounding box center [181, 441] width 264 height 22
type textarea "g"
type textarea "x"
type textarea "go"
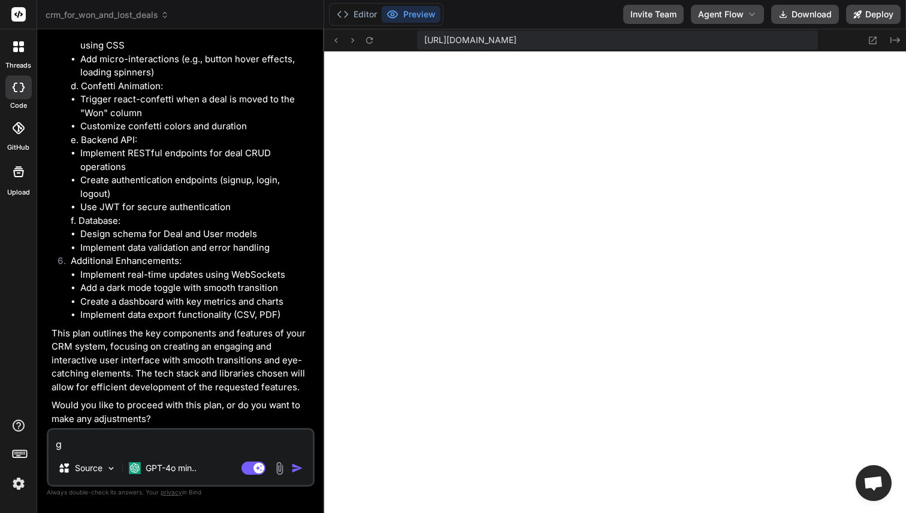
type textarea "x"
type textarea "go"
type textarea "x"
type textarea "go a"
type textarea "x"
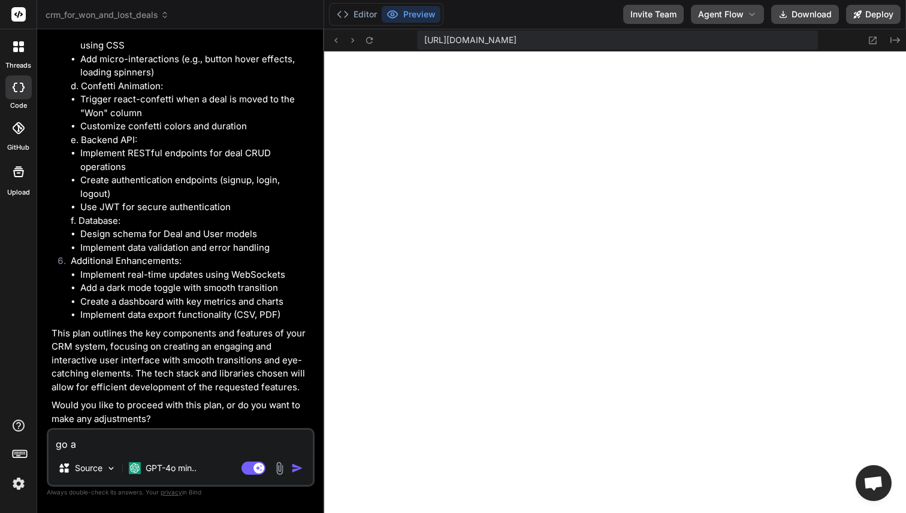
type textarea "go ah"
type textarea "x"
type textarea "go ahe"
type textarea "x"
type textarea "go ahea"
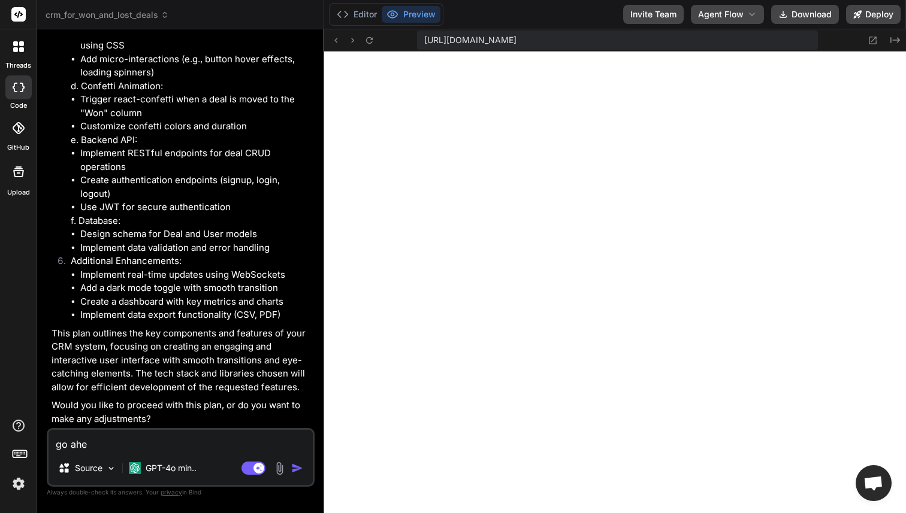
type textarea "x"
type textarea "go ahead"
type textarea "x"
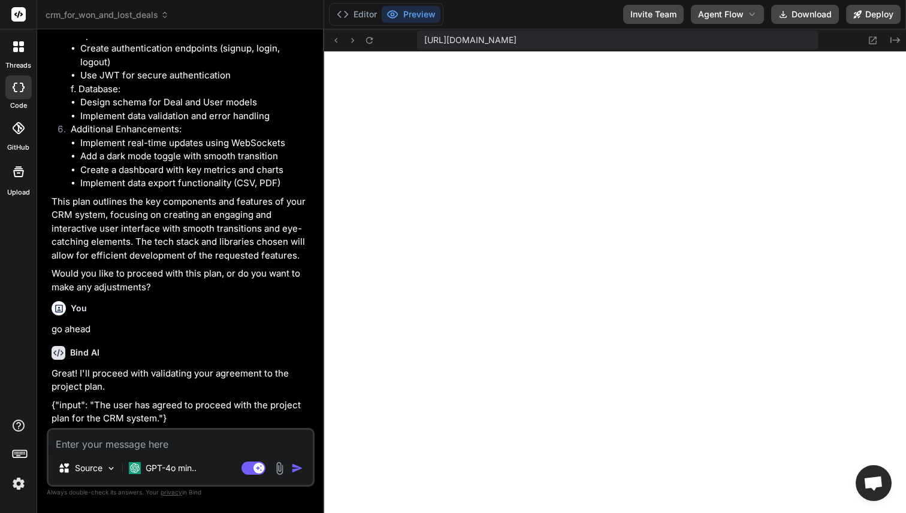
scroll to position [2566, 0]
click at [706, 13] on span "Agent Flow" at bounding box center [721, 14] width 46 height 12
click at [713, 37] on button "Normal Flow" at bounding box center [727, 38] width 72 height 22
click at [16, 51] on icon at bounding box center [15, 49] width 5 height 5
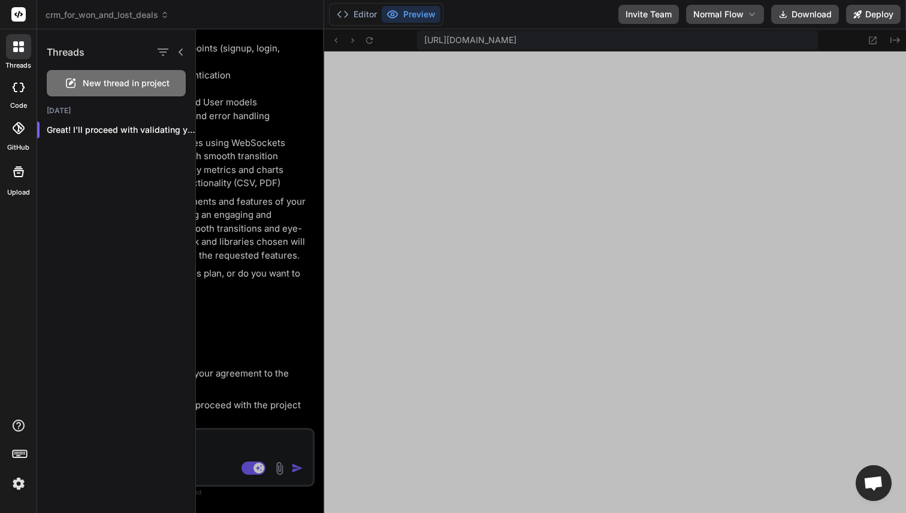
click at [98, 83] on span "New thread in project" at bounding box center [126, 83] width 87 height 12
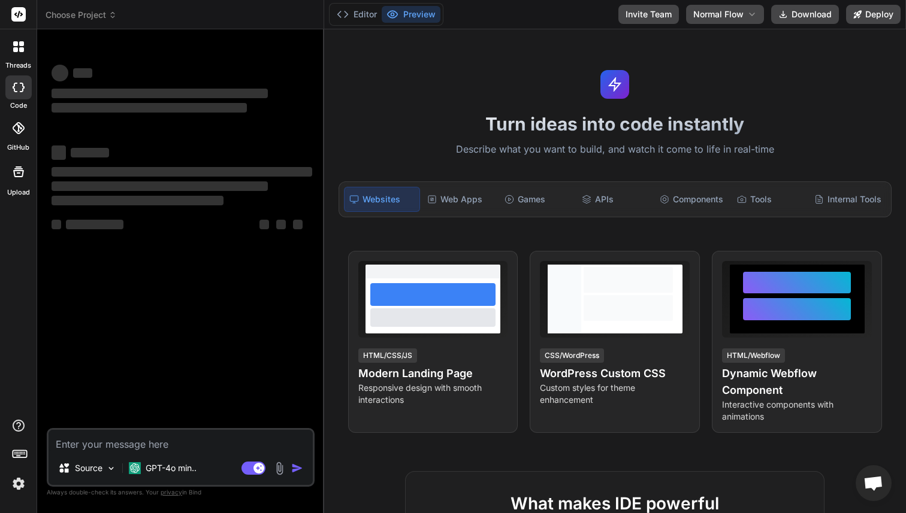
scroll to position [1388, 0]
click at [101, 448] on textarea at bounding box center [181, 441] width 264 height 22
type textarea "x"
paste textarea "make a crm for won and lost deals.kanban style, drag and drop, and create all s…"
type textarea "make a crm for won and lost deals.kanban style, drag and drop, and create all s…"
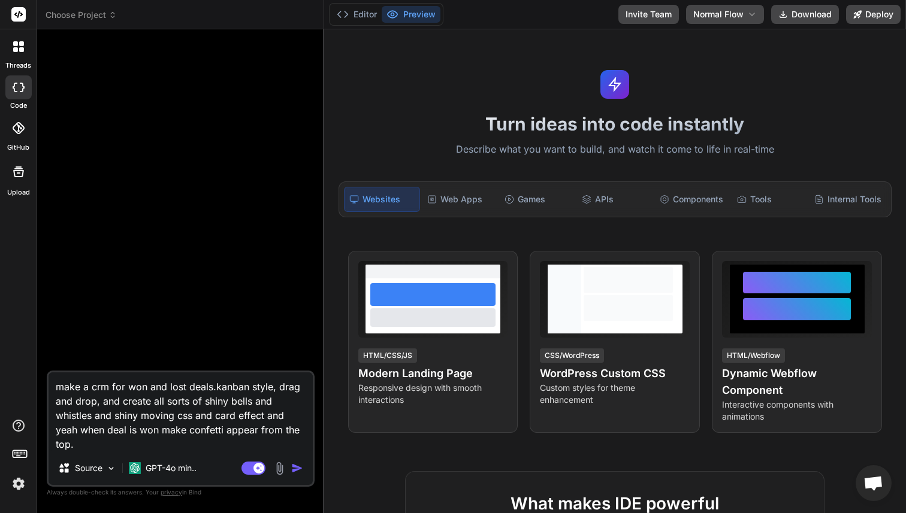
type textarea "x"
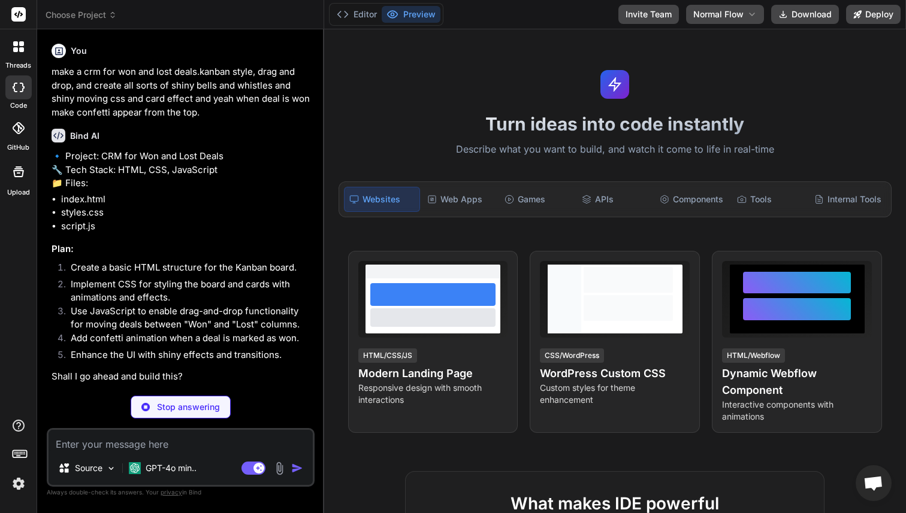
type textarea "x"
type textarea "y"
type textarea "x"
type textarea "ye"
type textarea "x"
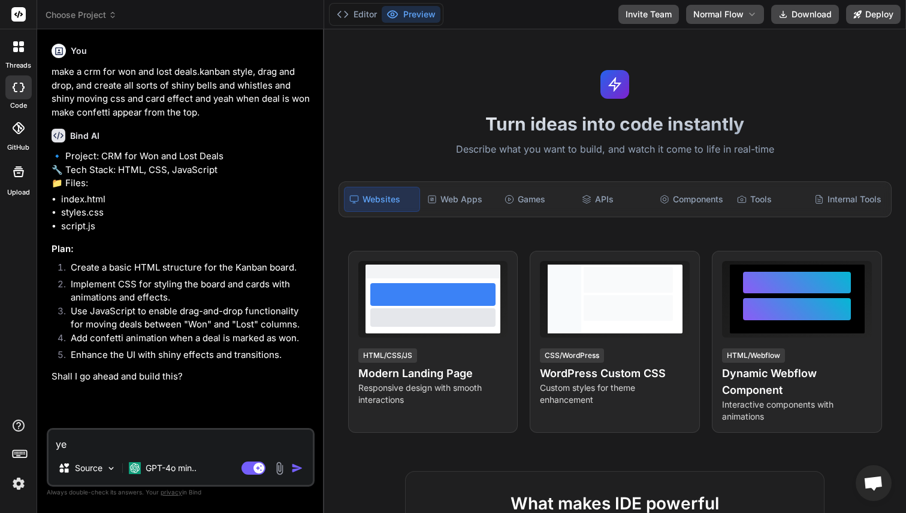
type textarea "yes"
type textarea "x"
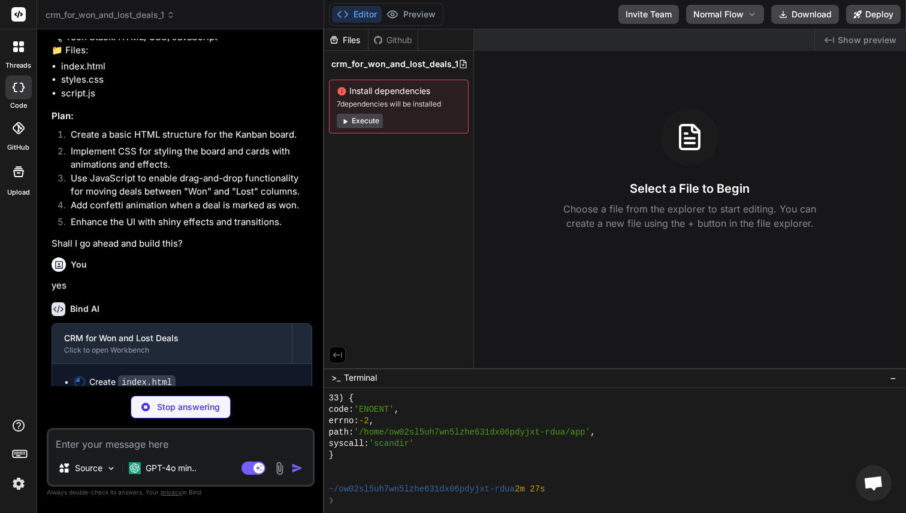
scroll to position [174, 0]
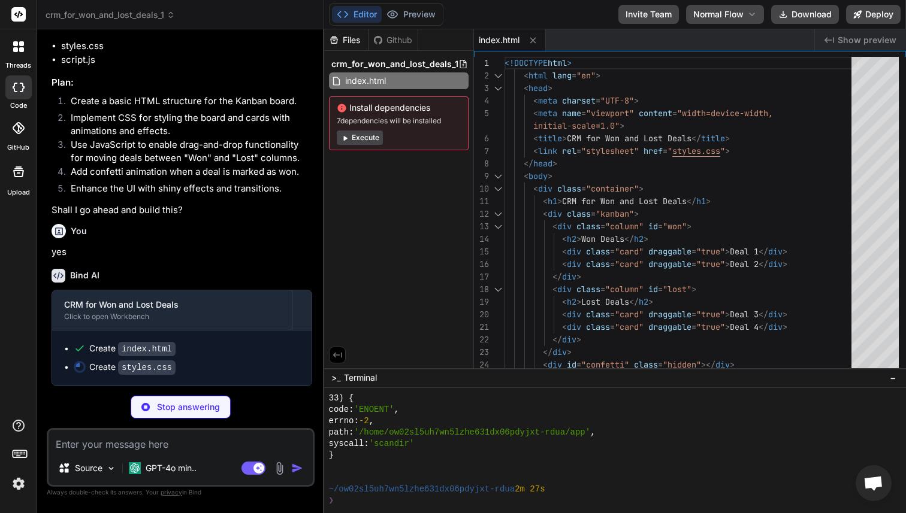
type textarea "x"
type textarea "opacity: 0; transition: opacity 0.5s; } .show { opacity: 1; }"
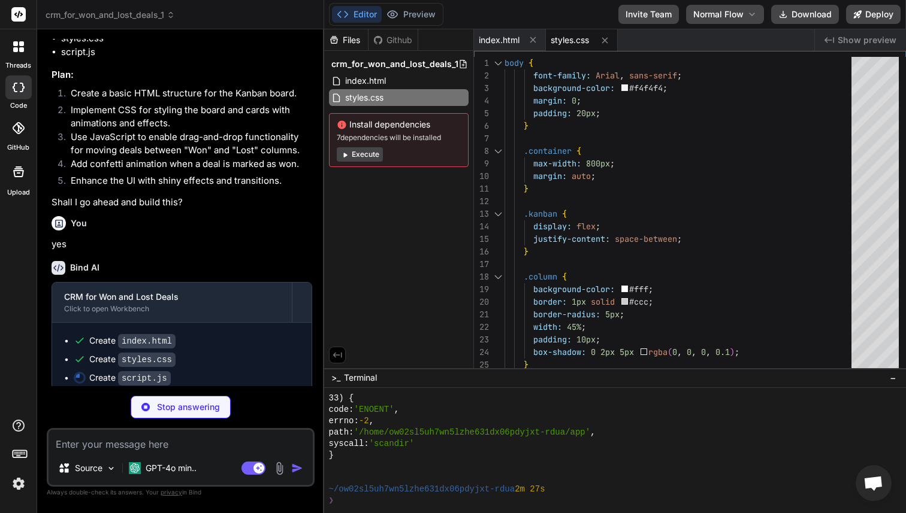
type textarea "x"
type textarea "}"
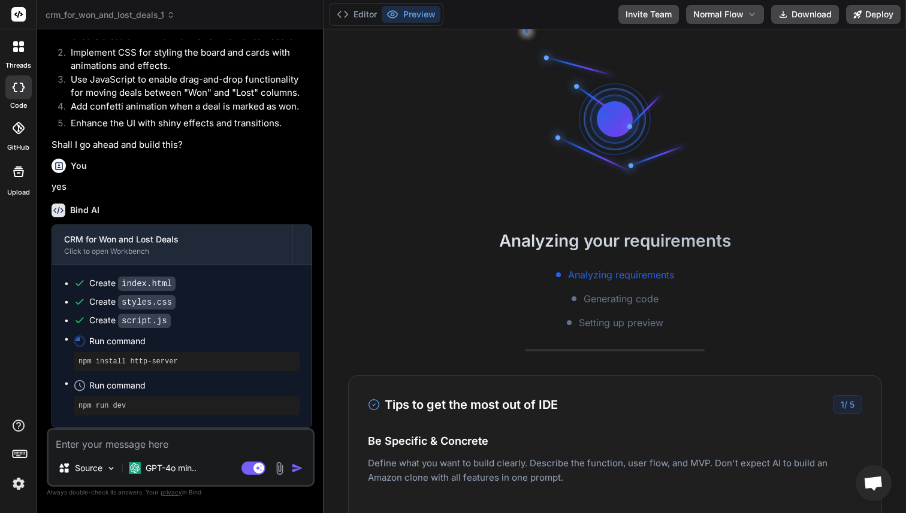
scroll to position [1525, 0]
type textarea "x"
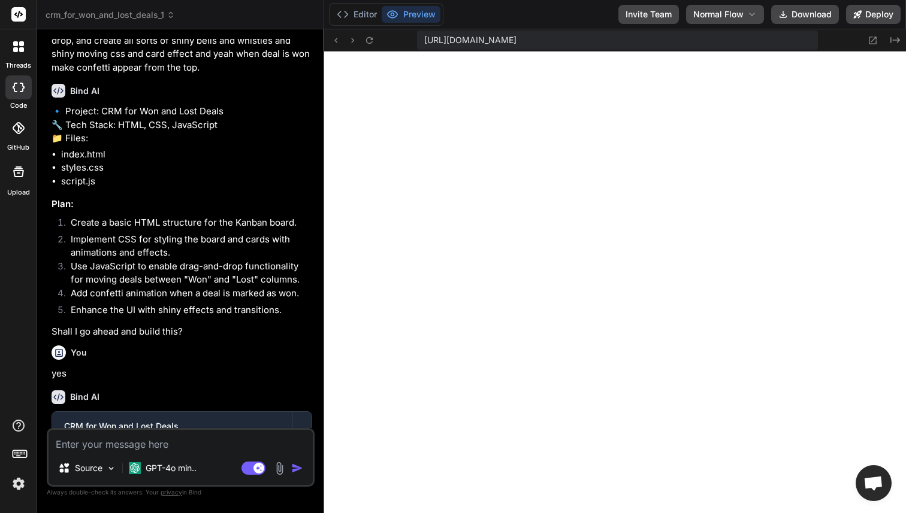
scroll to position [0, 0]
